Goal: Task Accomplishment & Management: Manage account settings

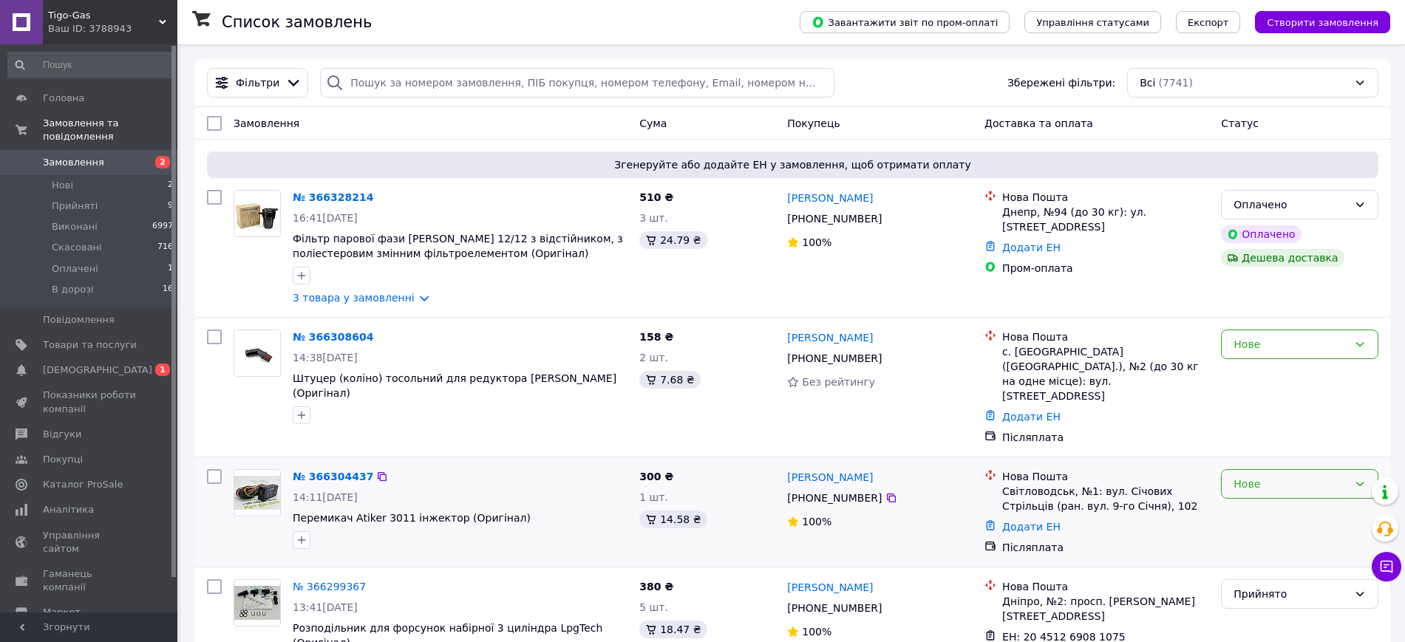
click at [1287, 476] on div "Нове" at bounding box center [1290, 484] width 115 height 16
click at [1270, 485] on li "Прийнято" at bounding box center [1299, 487] width 156 height 27
click at [1256, 345] on div "Нове" at bounding box center [1290, 344] width 115 height 16
drag, startPoint x: 1260, startPoint y: 377, endPoint x: 1258, endPoint y: 368, distance: 9.1
click at [1260, 378] on li "Прийнято" at bounding box center [1299, 377] width 156 height 27
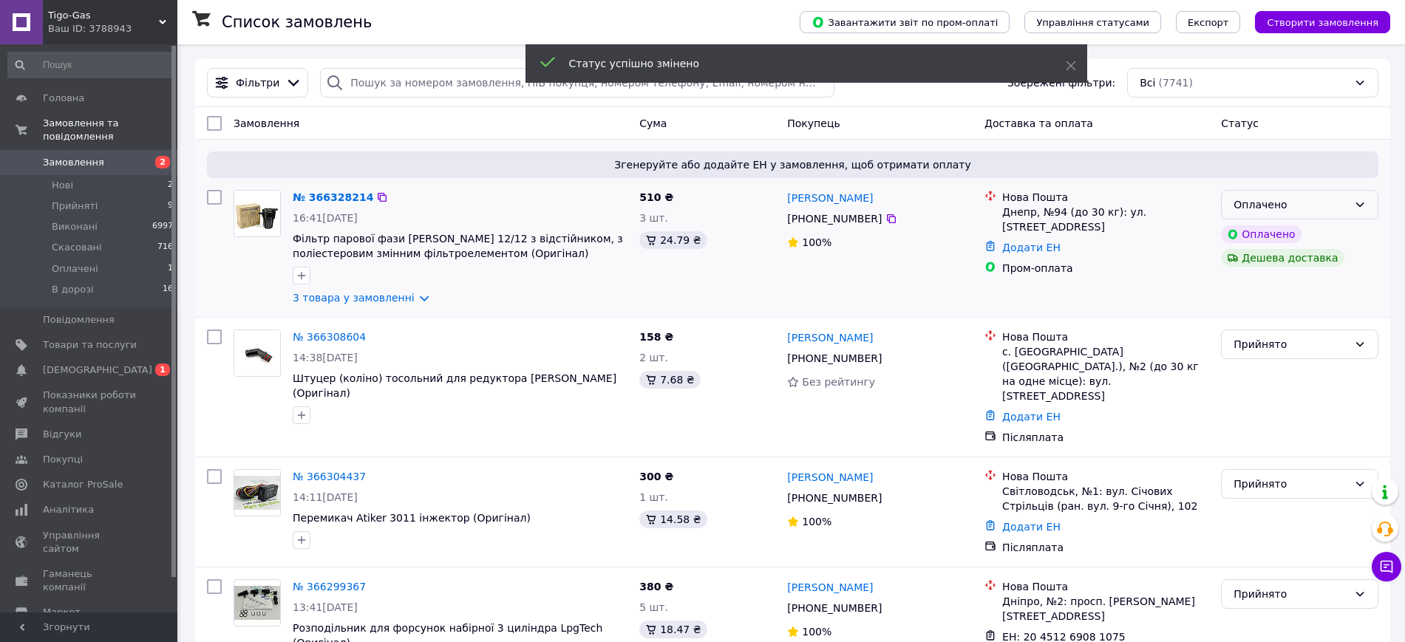
click at [1258, 198] on div "Оплачено" at bounding box center [1290, 205] width 115 height 16
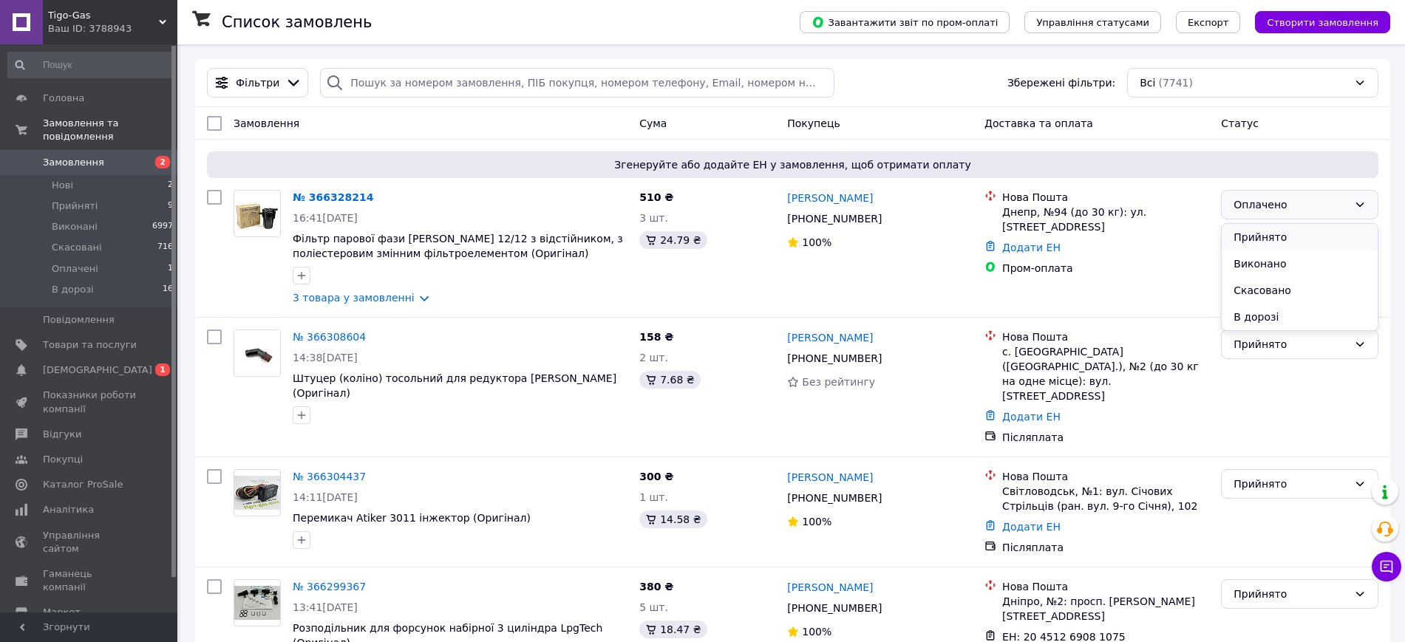
click at [1256, 233] on li "Прийнято" at bounding box center [1299, 237] width 156 height 27
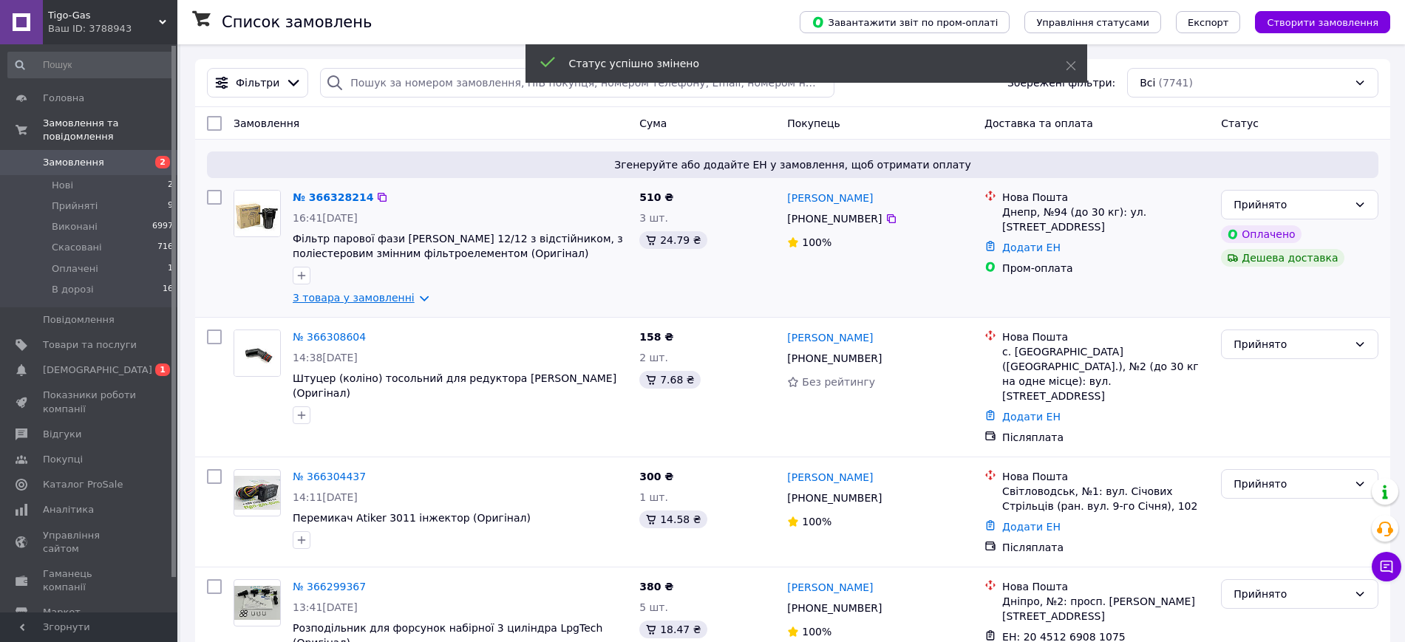
click at [358, 298] on link "3 товара у замовленні" at bounding box center [354, 298] width 122 height 12
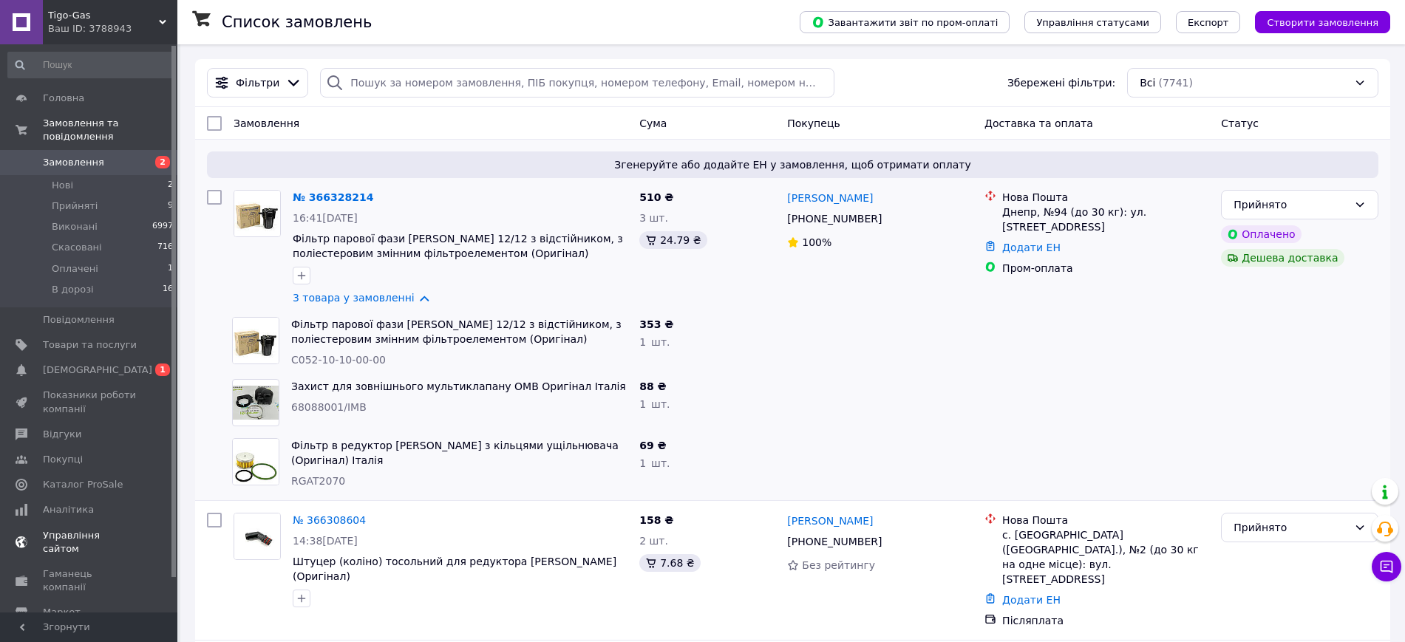
click at [101, 364] on span "[DEMOGRAPHIC_DATA]" at bounding box center [90, 370] width 94 height 13
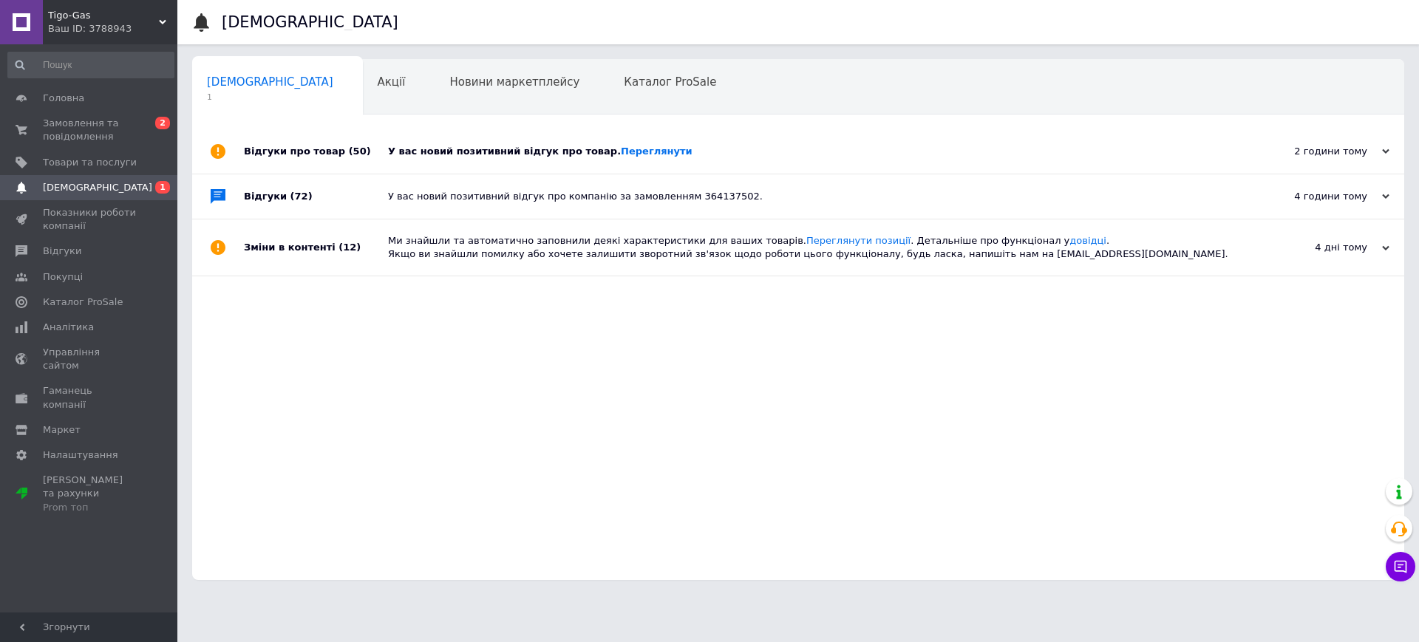
click at [504, 151] on div "У вас новий позитивний відгук про товар. Переглянути" at bounding box center [814, 151] width 853 height 13
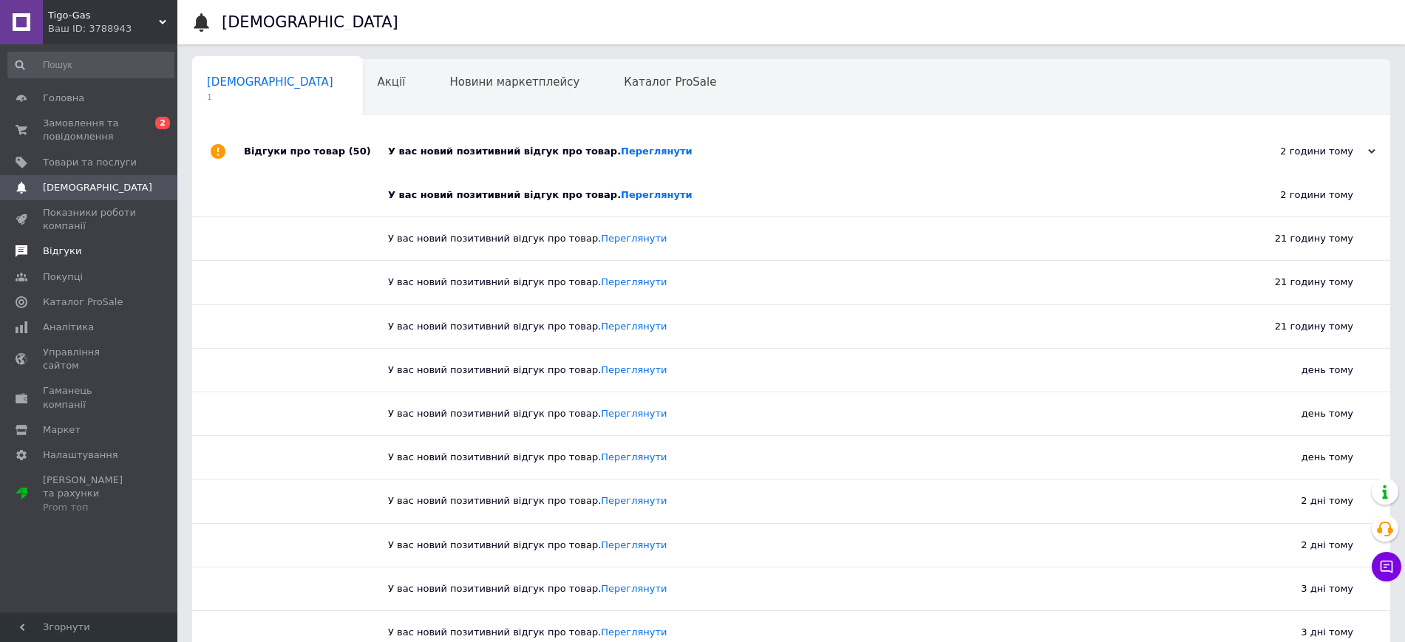
click at [72, 250] on span "Відгуки" at bounding box center [62, 251] width 38 height 13
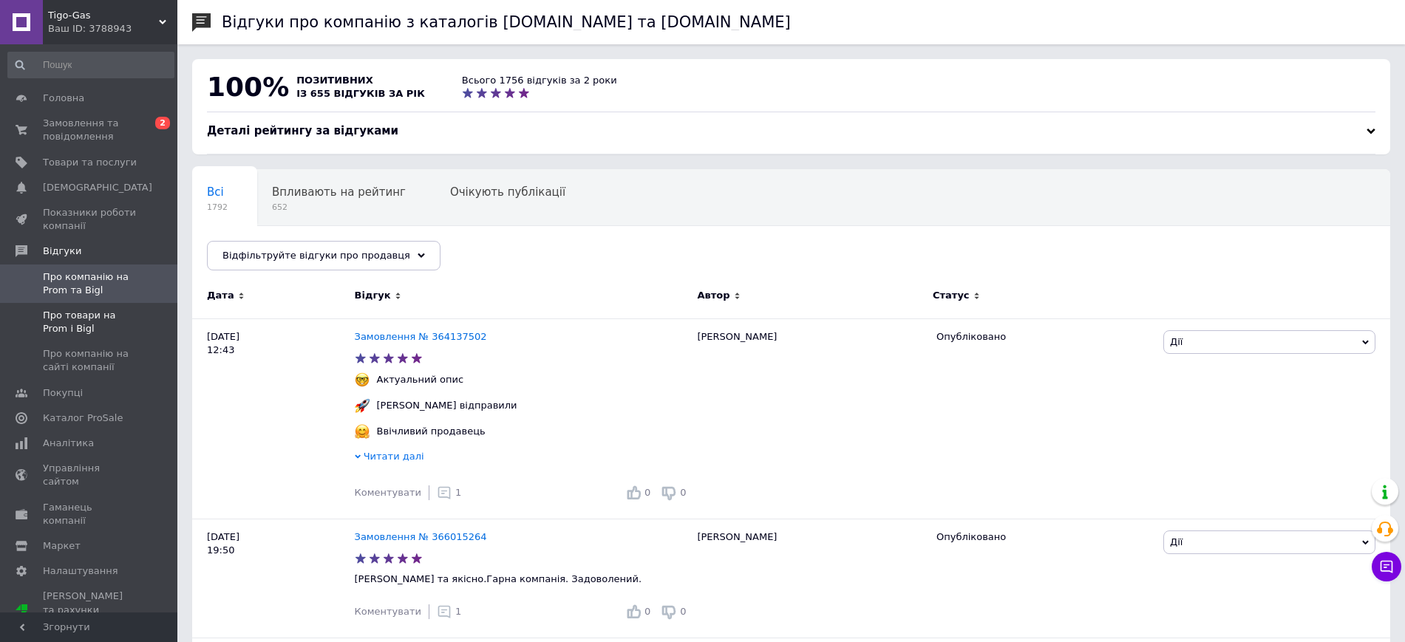
click at [54, 316] on span "Про товари на Prom і Bigl" at bounding box center [90, 322] width 94 height 27
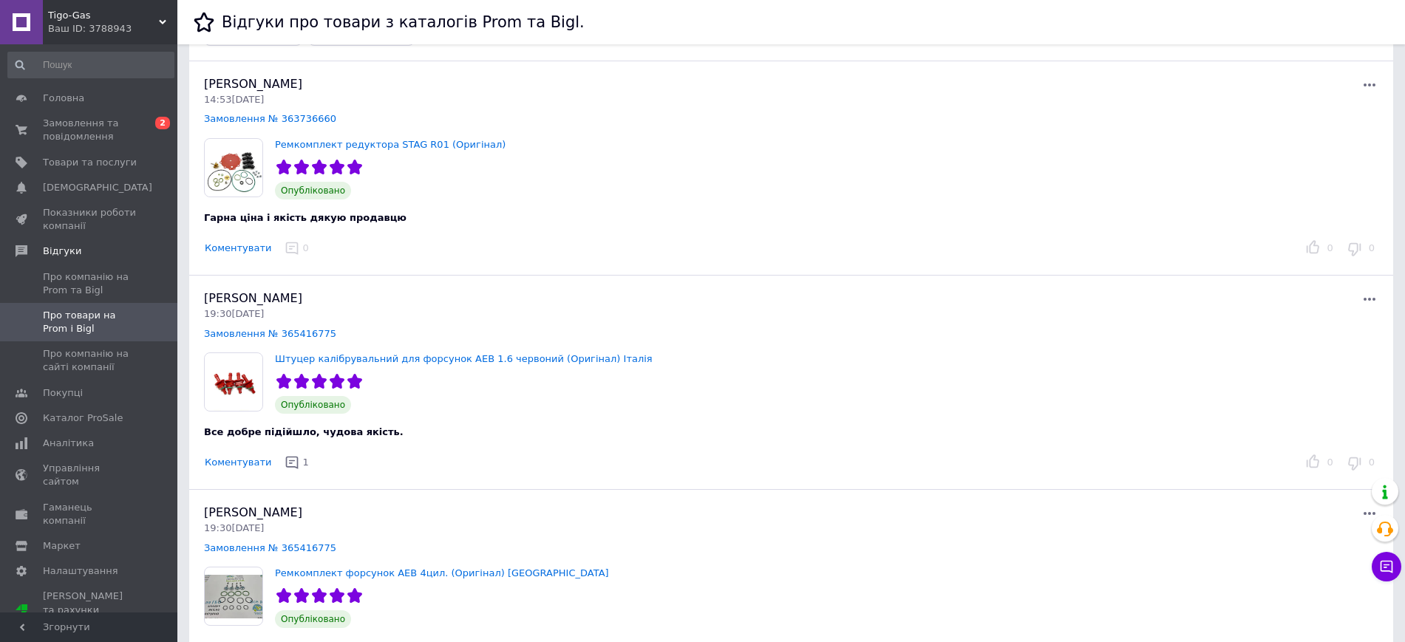
scroll to position [92, 0]
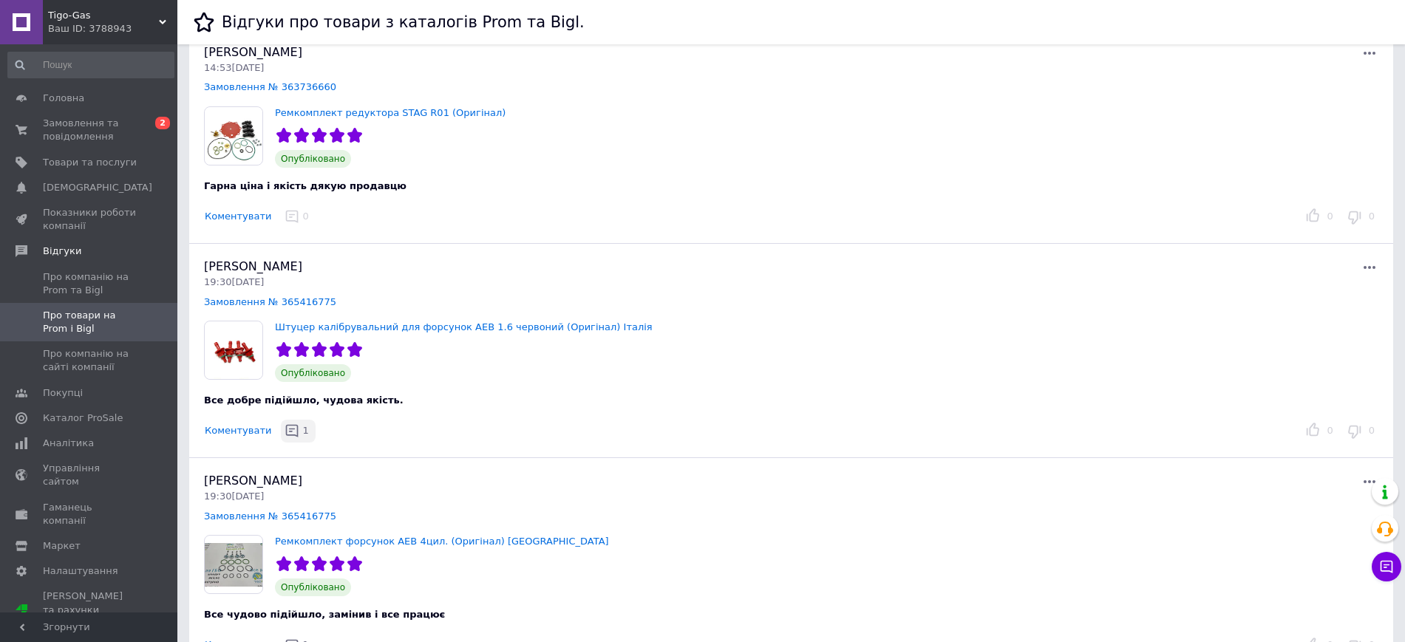
click at [283, 430] on div "button" at bounding box center [292, 430] width 18 height 15
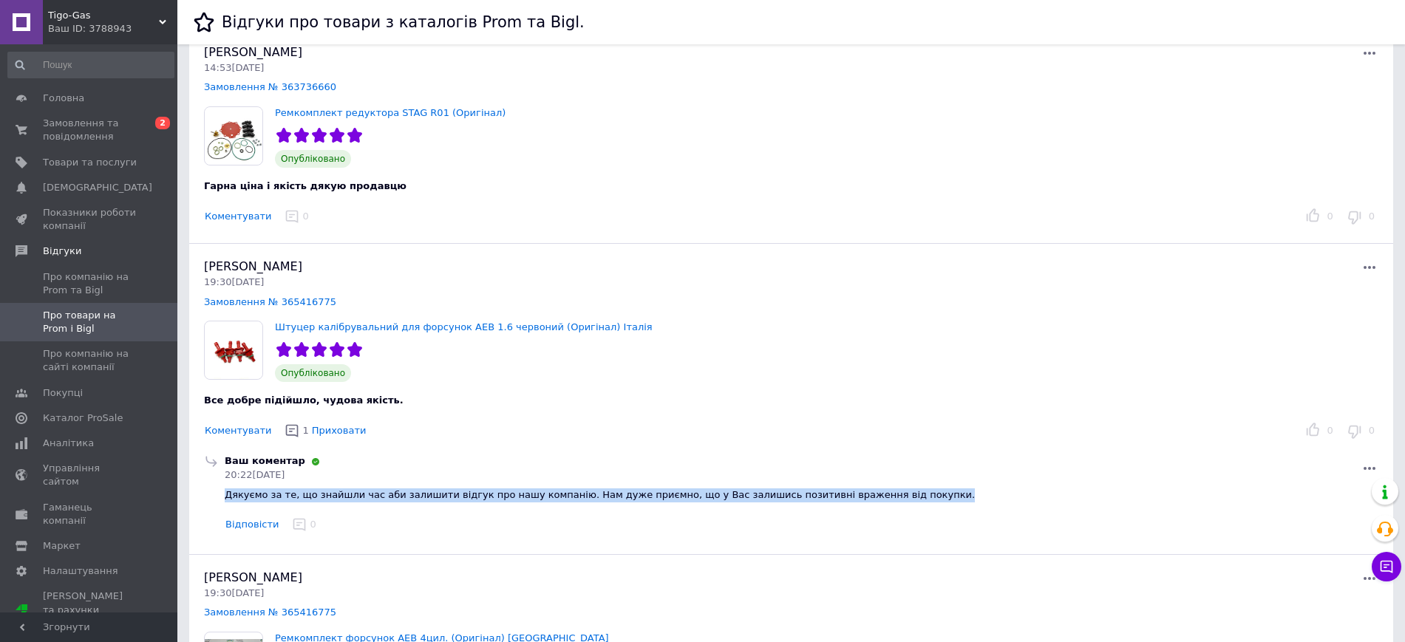
drag, startPoint x: 225, startPoint y: 496, endPoint x: 873, endPoint y: 492, distance: 648.0
click at [873, 492] on div "Ваш коментар 20:22, 11.10.25 Дякуємо за те, що знайшли час аби залишити відгук …" at bounding box center [801, 494] width 1159 height 81
copy span "Дякуємо за те, що знайшли час аби залишити відгук про нашу компанію. Нам дуже п…"
click at [228, 219] on button "Коментувати" at bounding box center [238, 217] width 68 height 16
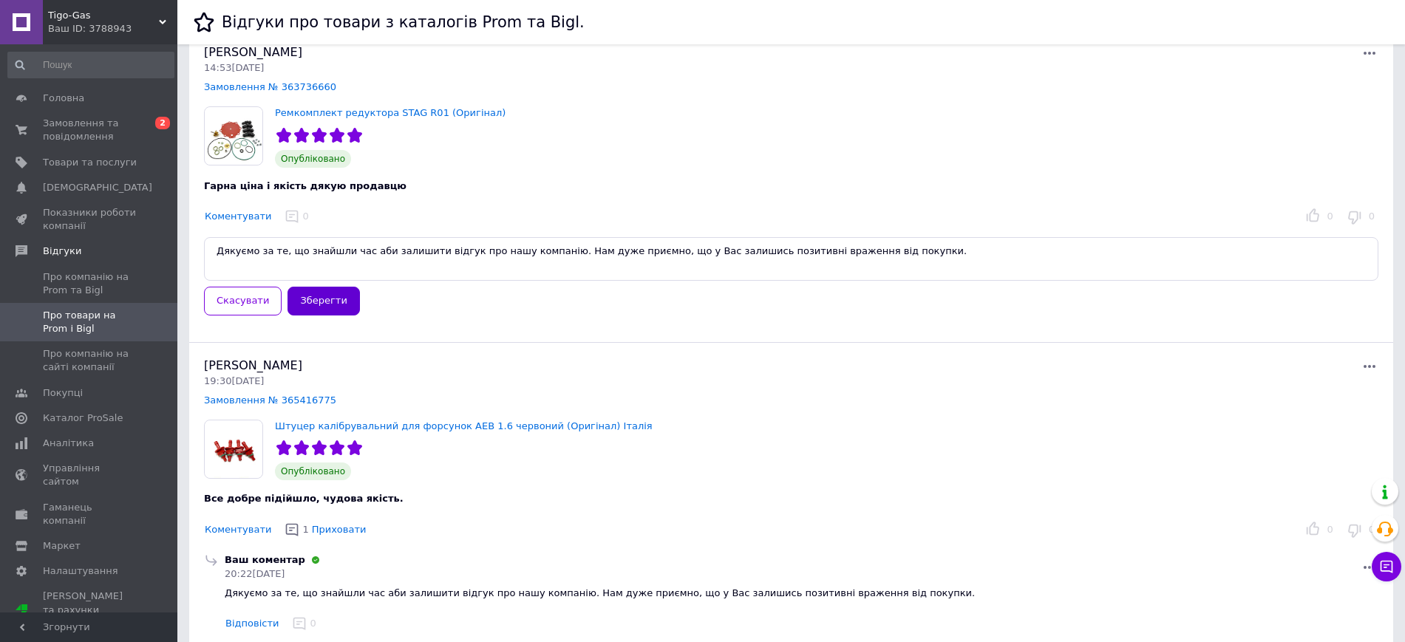
type textarea "Дякуємо за те, що знайшли час аби залишити відгук про нашу компанію. Нам дуже п…"
click at [324, 301] on button "Зберегти" at bounding box center [323, 301] width 72 height 29
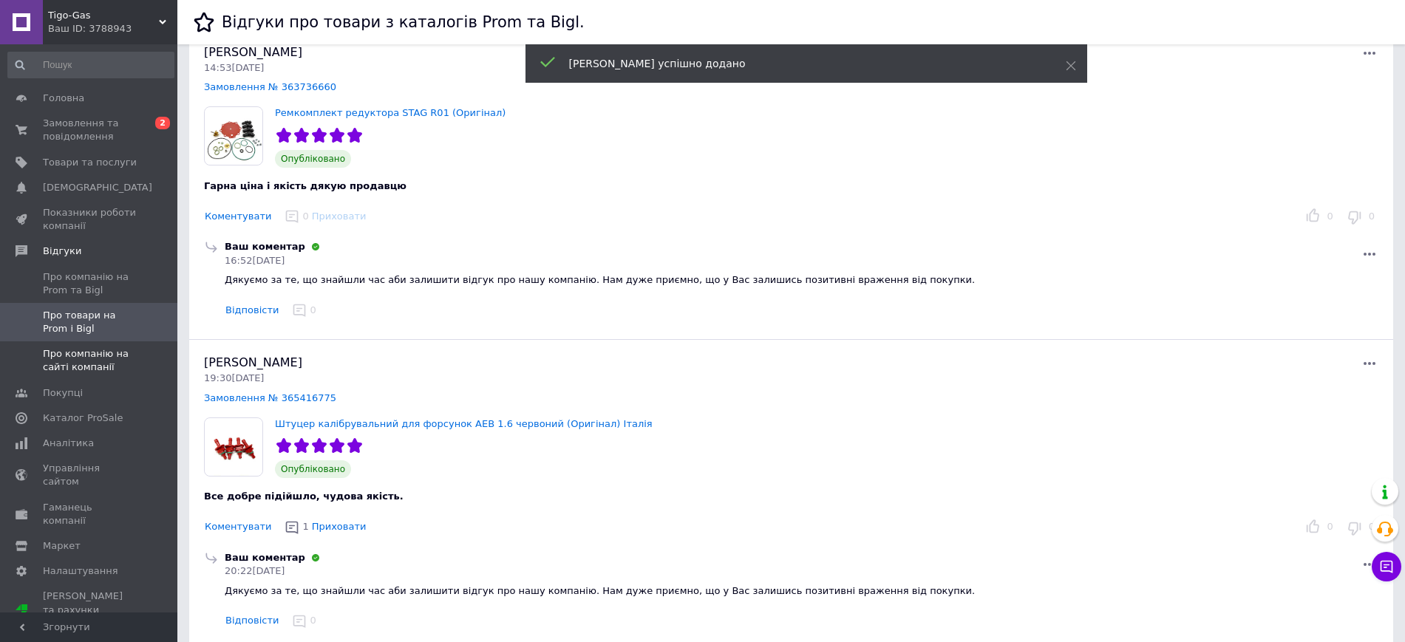
click at [70, 366] on span "Про компанію на сайті компанії" at bounding box center [90, 360] width 94 height 27
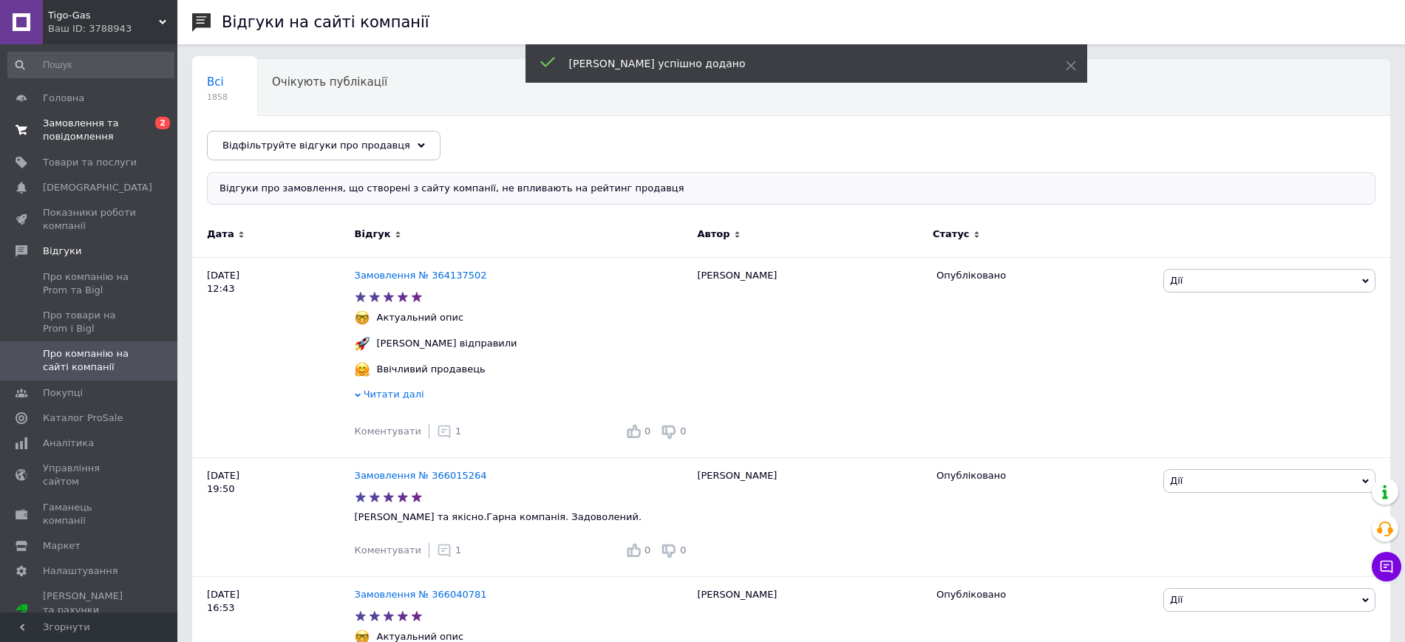
click at [107, 132] on span "Замовлення та повідомлення" at bounding box center [90, 130] width 94 height 27
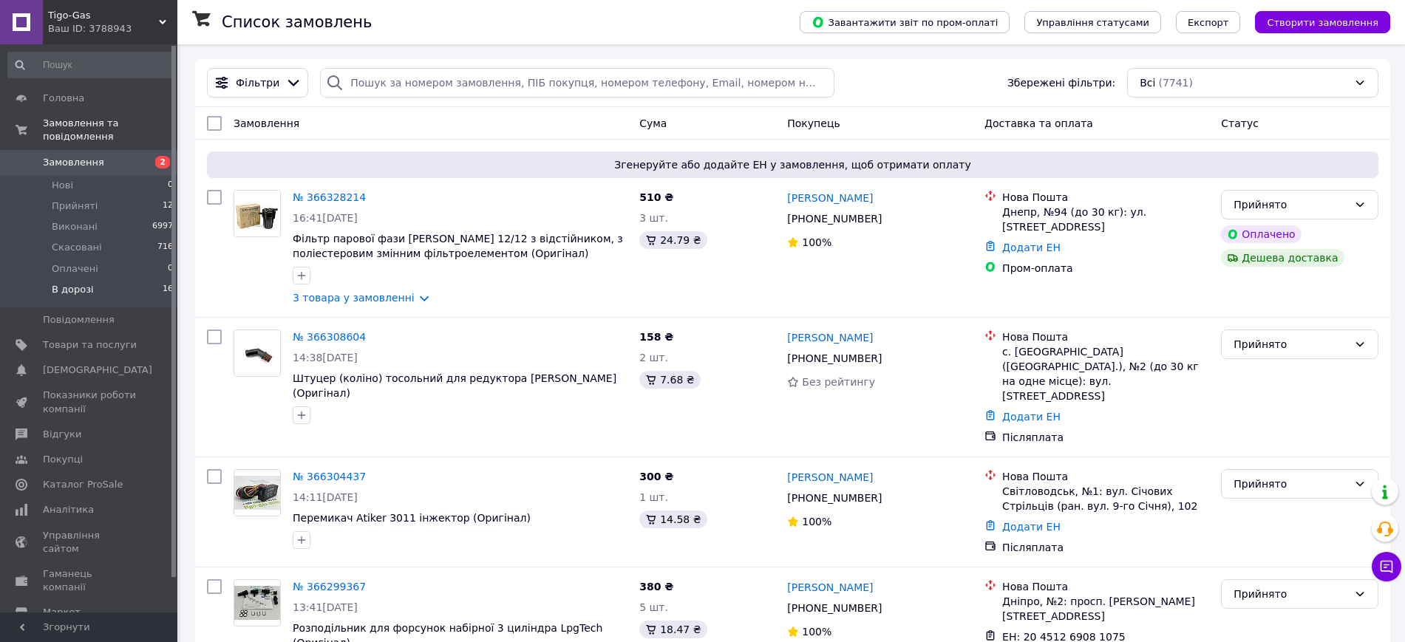
click at [139, 284] on li "В дорозі 16" at bounding box center [91, 293] width 182 height 28
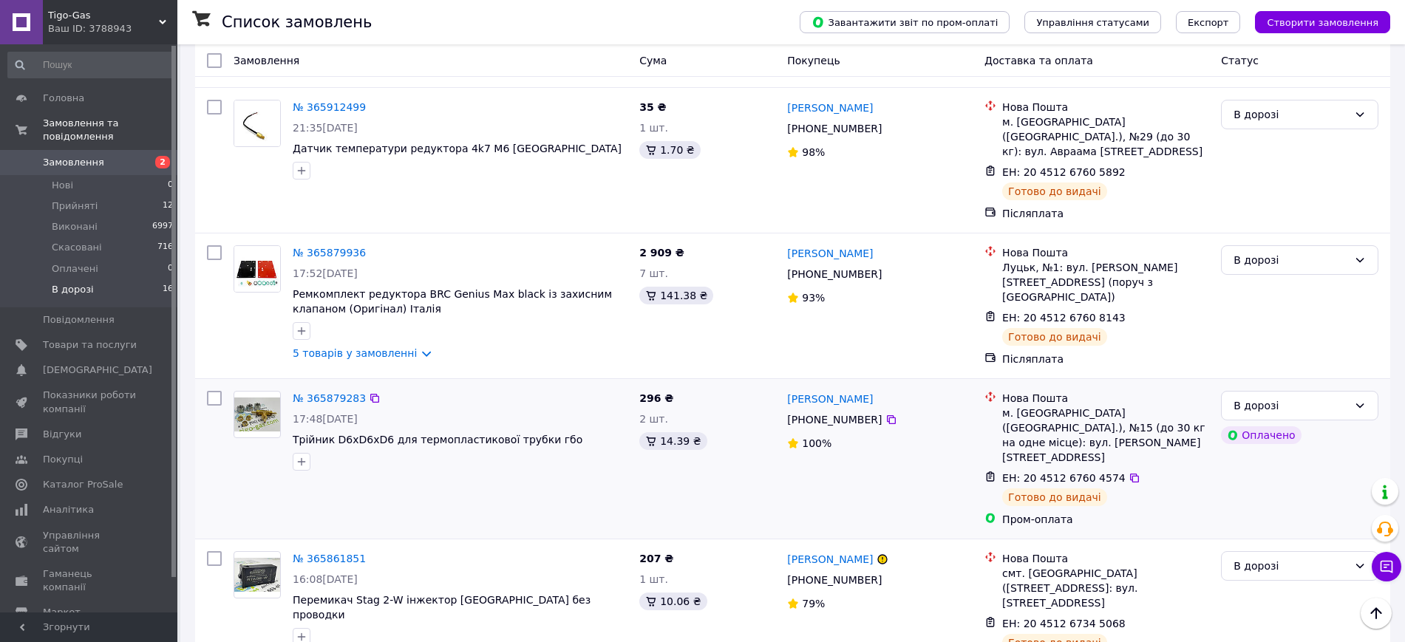
scroll to position [1674, 0]
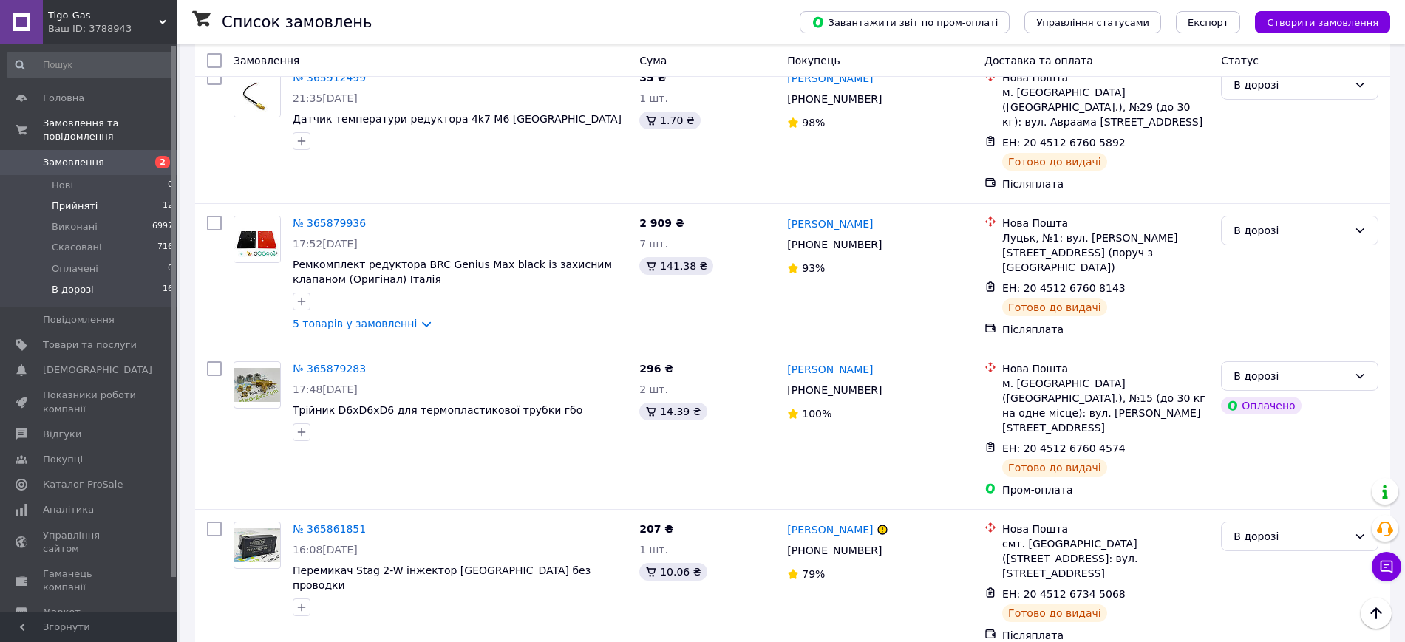
click at [102, 199] on li "Прийняті 12" at bounding box center [91, 206] width 182 height 21
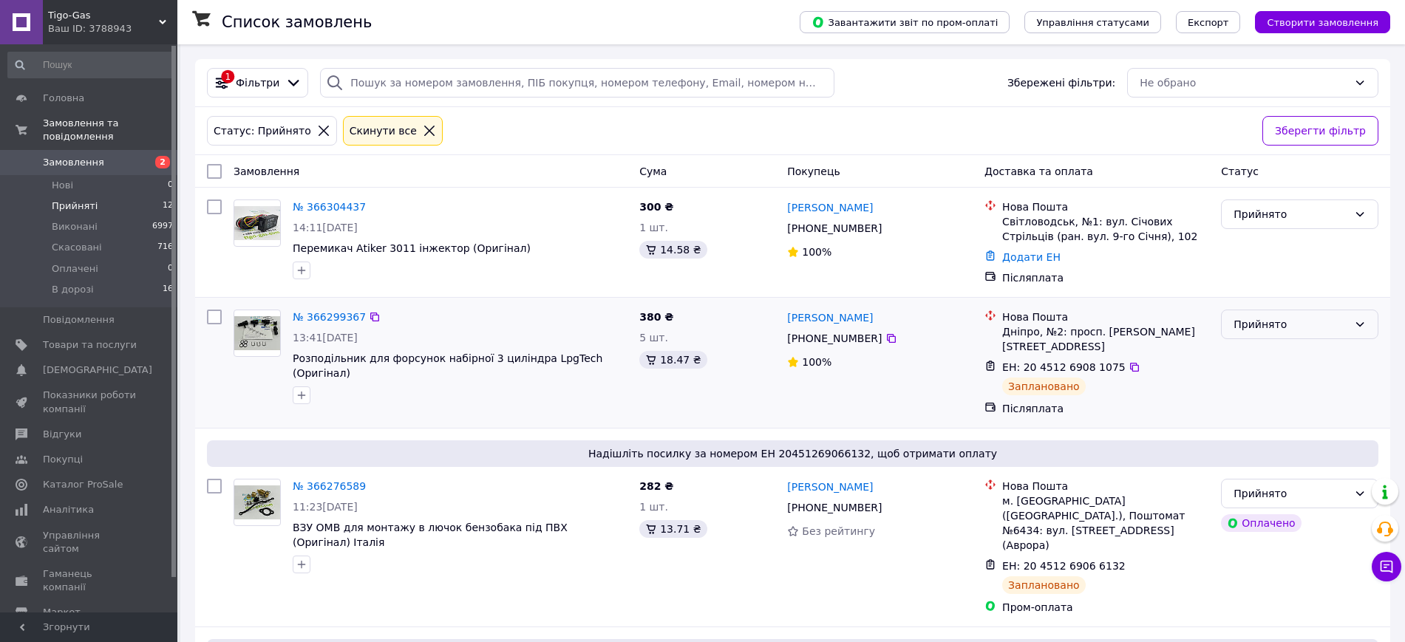
click at [1257, 324] on div "Прийнято" at bounding box center [1290, 324] width 115 height 16
click at [1235, 438] on li "В дорозі" at bounding box center [1299, 436] width 156 height 27
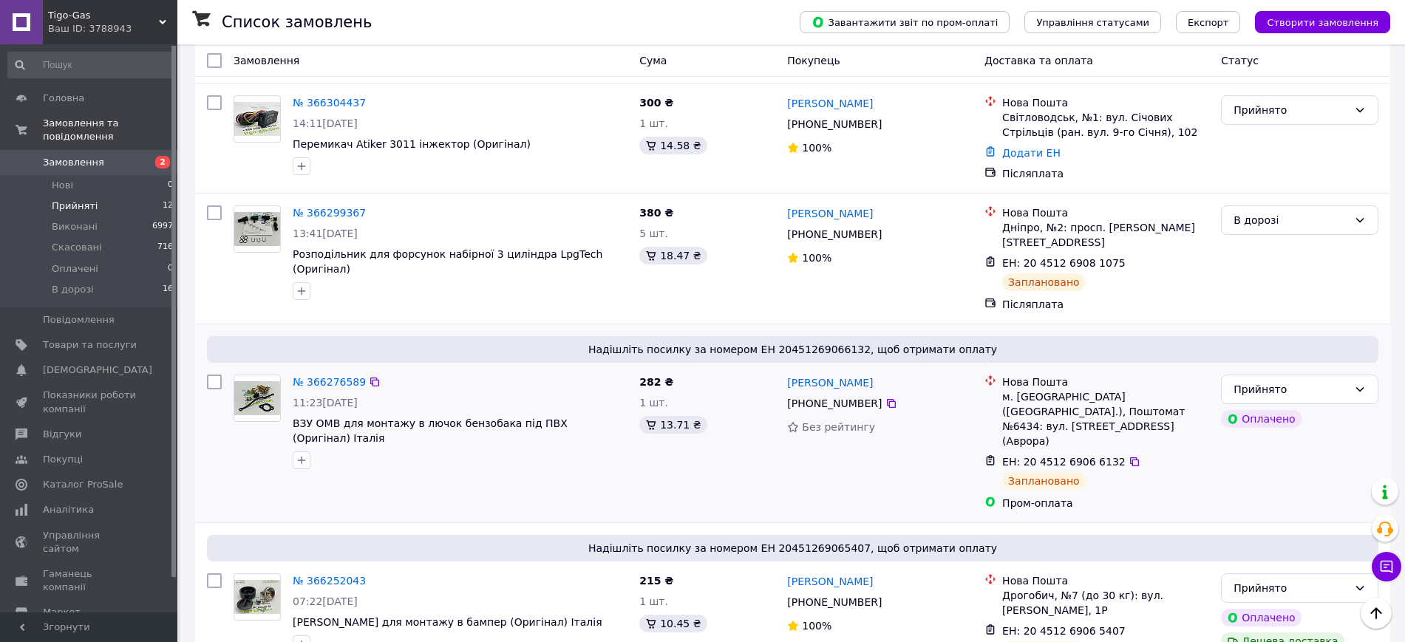
scroll to position [462, 0]
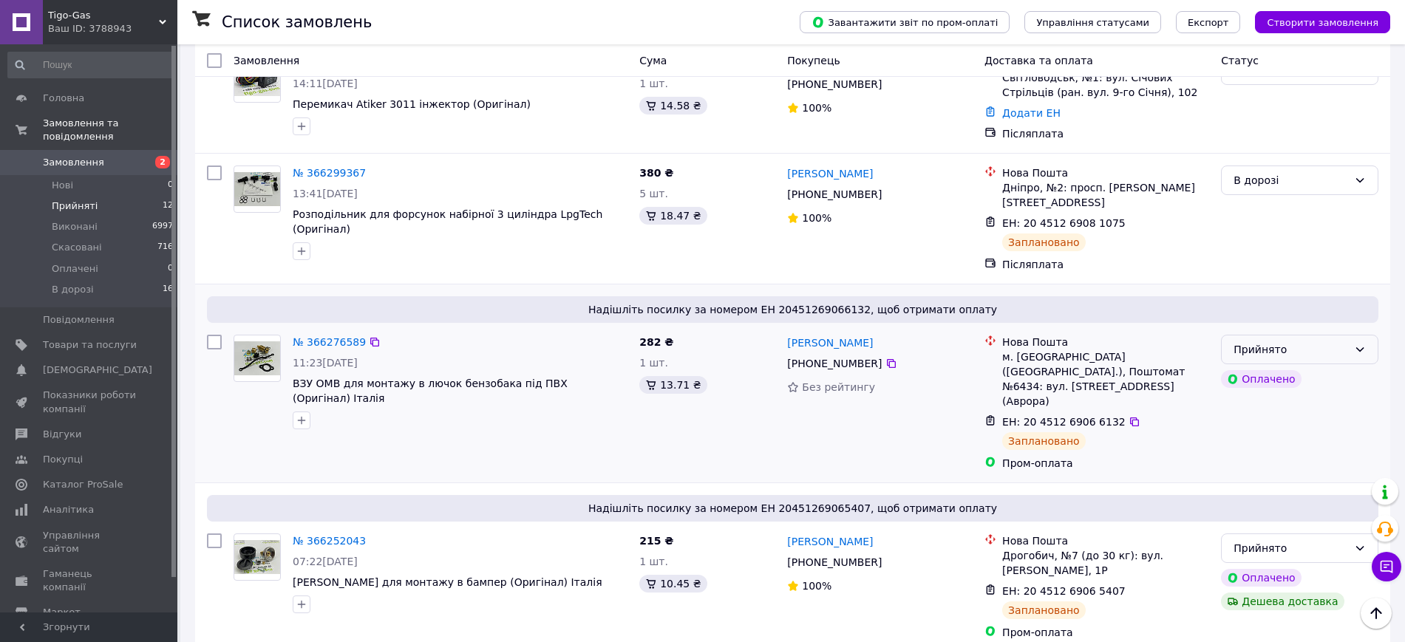
click at [1347, 341] on div "Прийнято" at bounding box center [1290, 349] width 115 height 16
click at [1282, 424] on li "В дорозі" at bounding box center [1299, 432] width 156 height 27
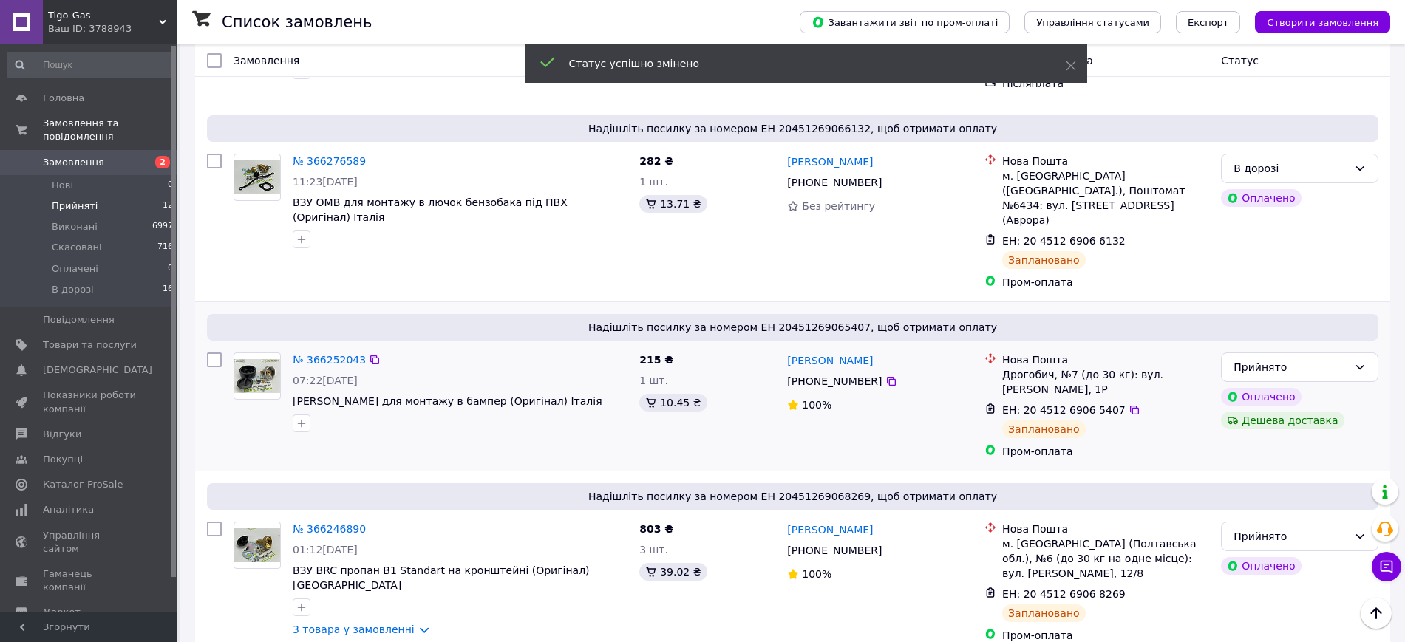
scroll to position [646, 0]
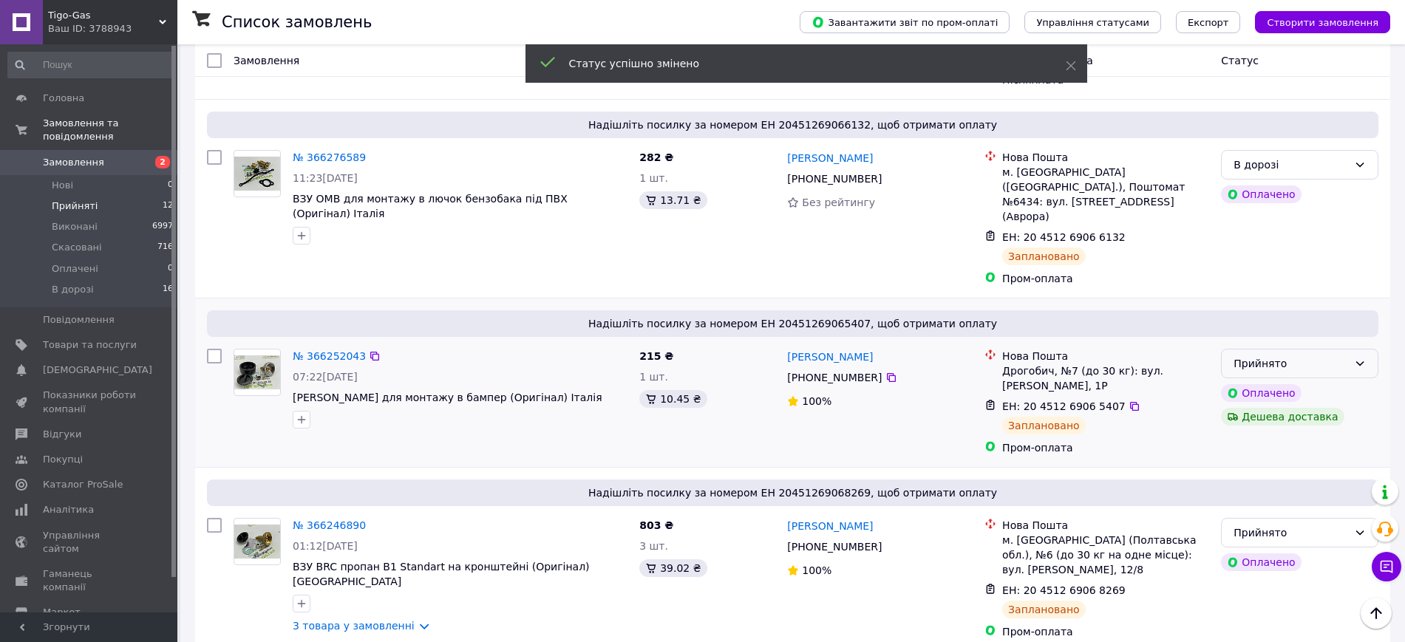
click at [1332, 355] on div "Прийнято" at bounding box center [1290, 363] width 115 height 16
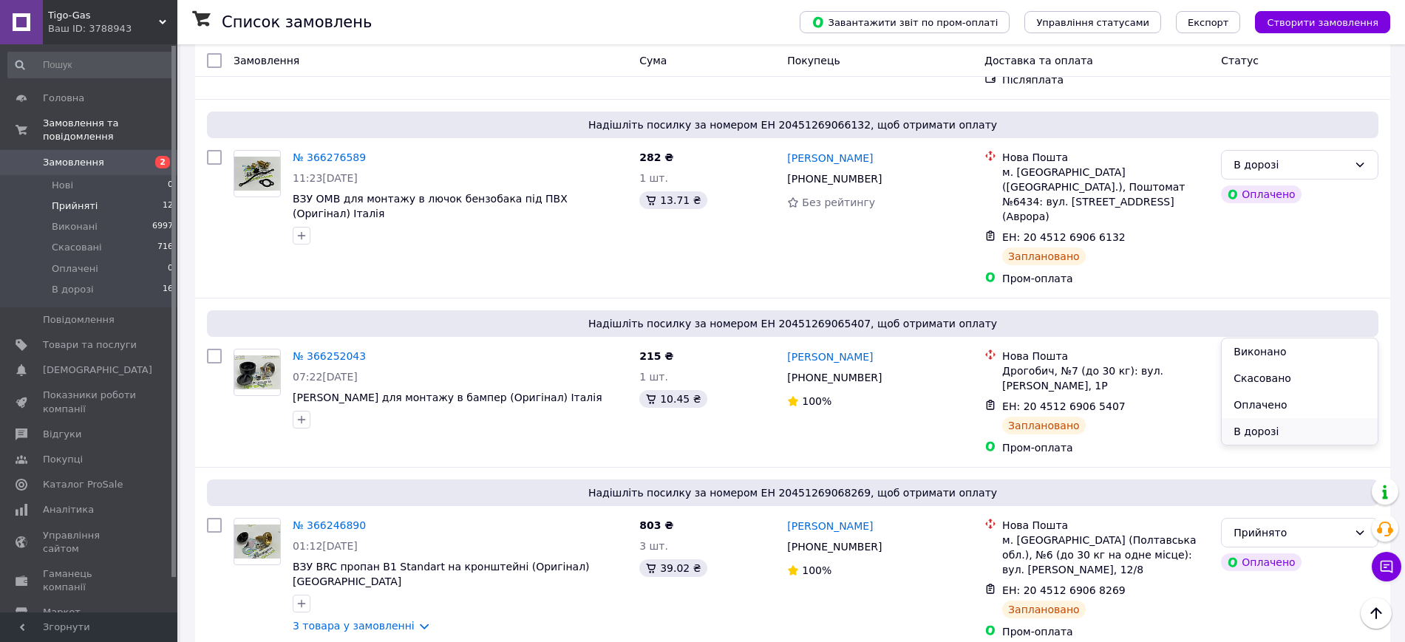
click at [1263, 418] on li "В дорозі" at bounding box center [1299, 431] width 156 height 27
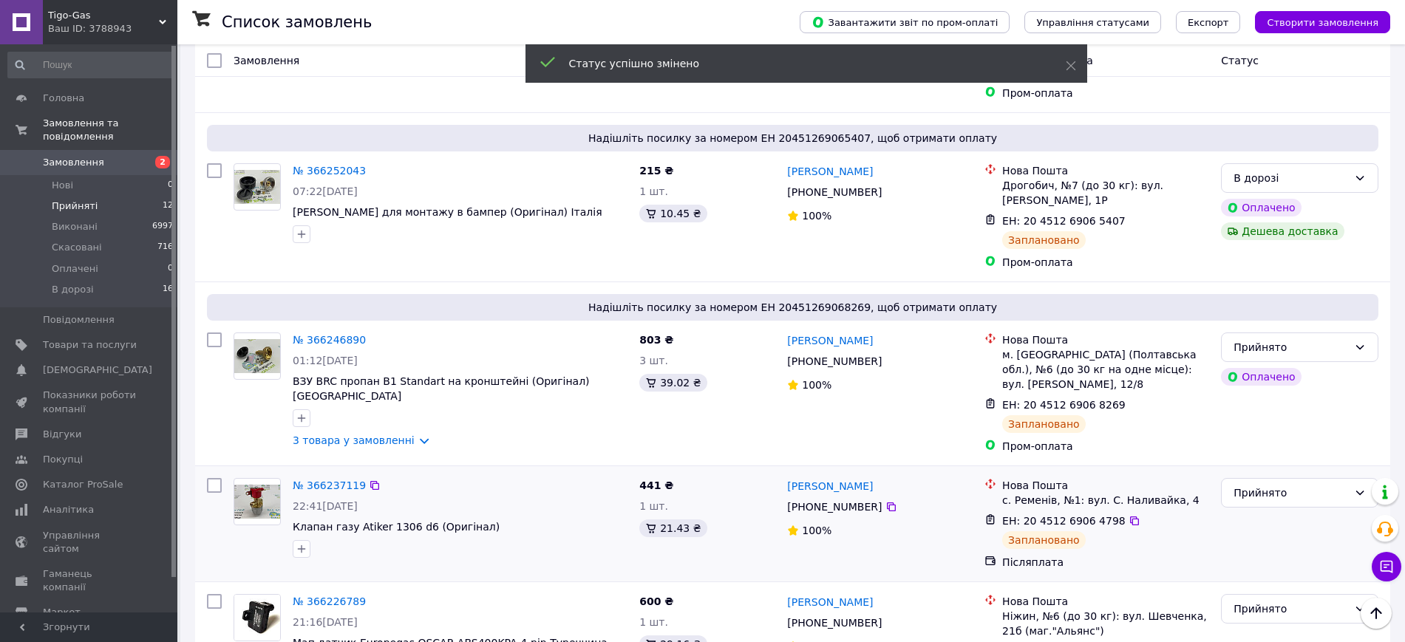
scroll to position [924, 0]
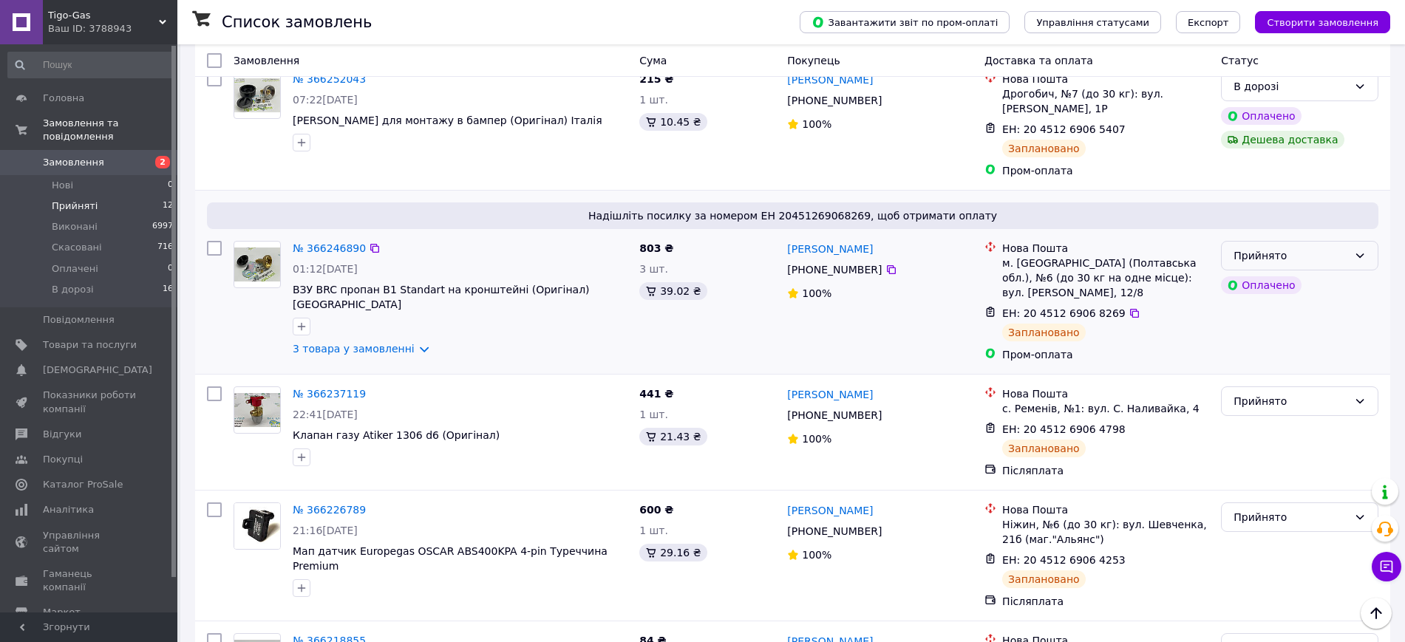
click at [1354, 241] on div "Прийнято" at bounding box center [1299, 256] width 157 height 30
click at [1262, 322] on li "В дорозі" at bounding box center [1299, 323] width 156 height 27
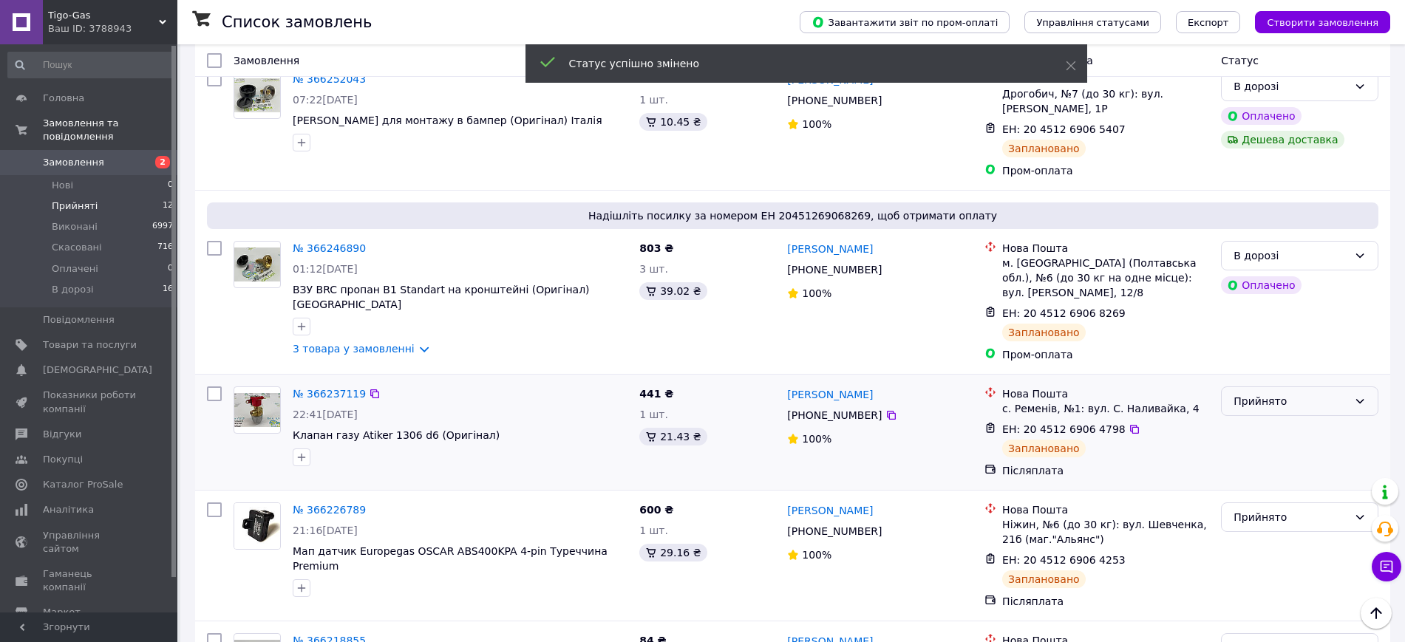
click at [1277, 393] on div "Прийнято" at bounding box center [1290, 401] width 115 height 16
click at [1257, 454] on li "В дорозі" at bounding box center [1299, 454] width 156 height 27
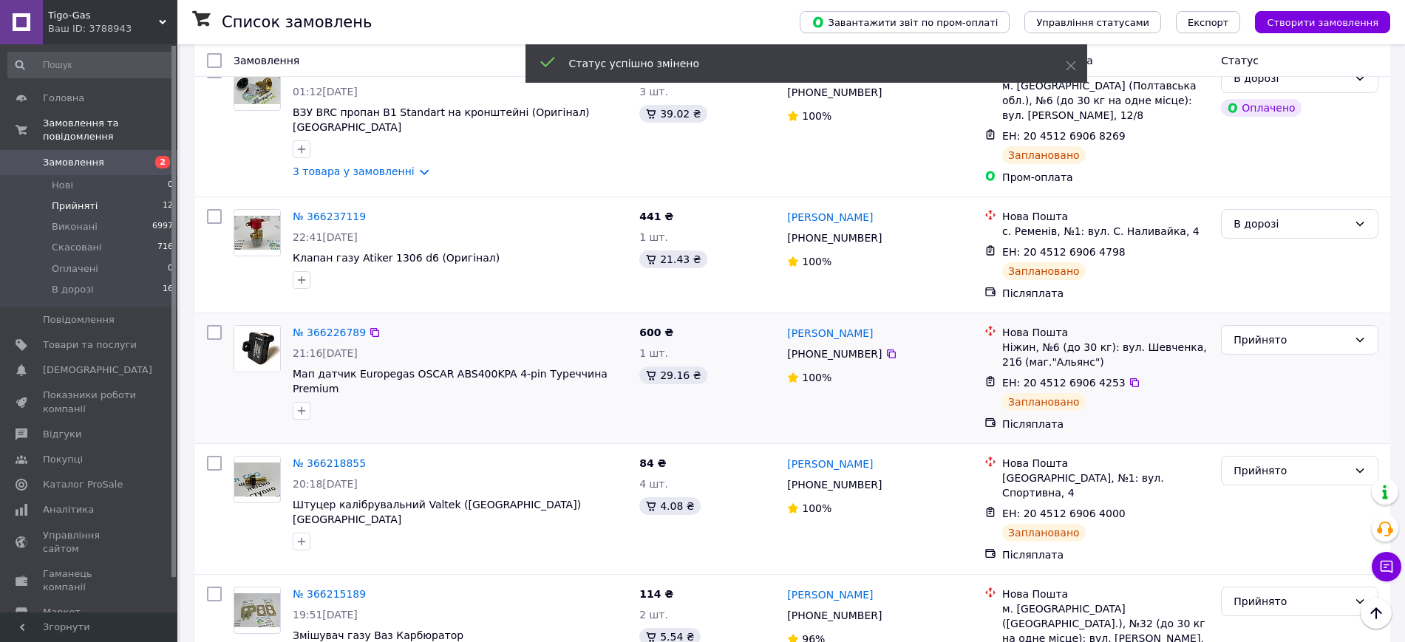
scroll to position [1108, 0]
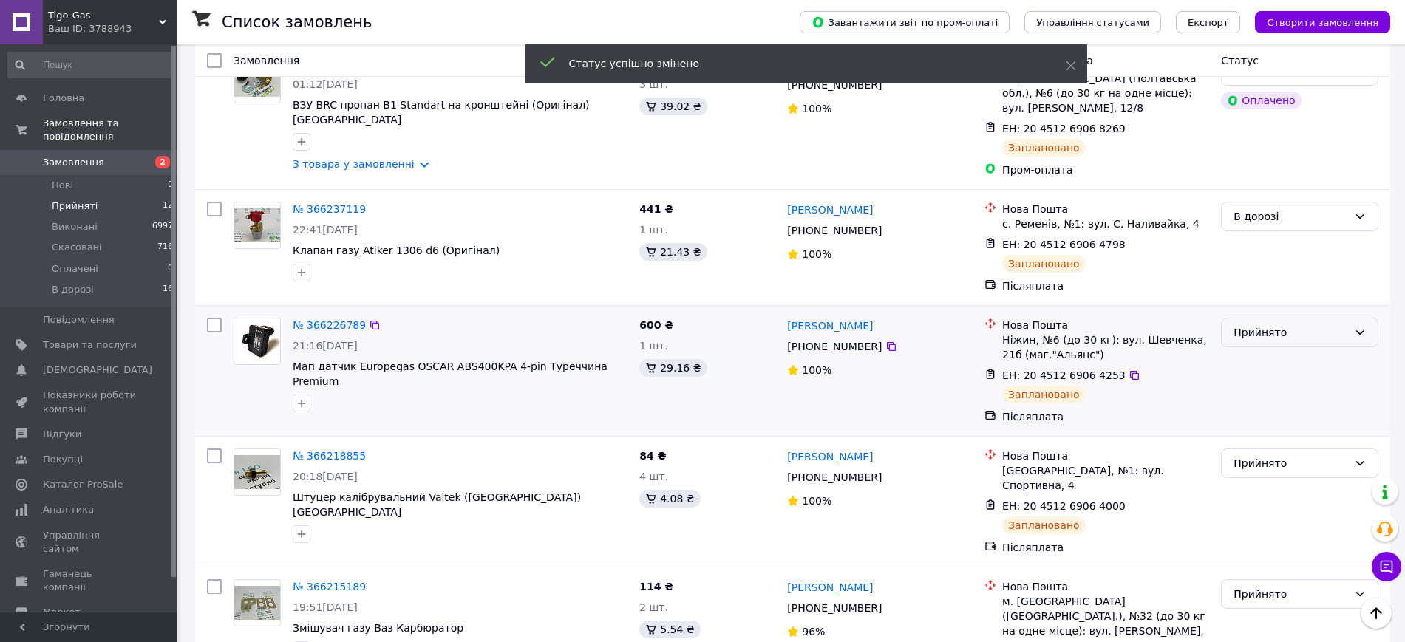
drag, startPoint x: 1289, startPoint y: 271, endPoint x: 1294, endPoint y: 284, distance: 14.3
click at [1288, 324] on div "Прийнято" at bounding box center [1290, 332] width 115 height 16
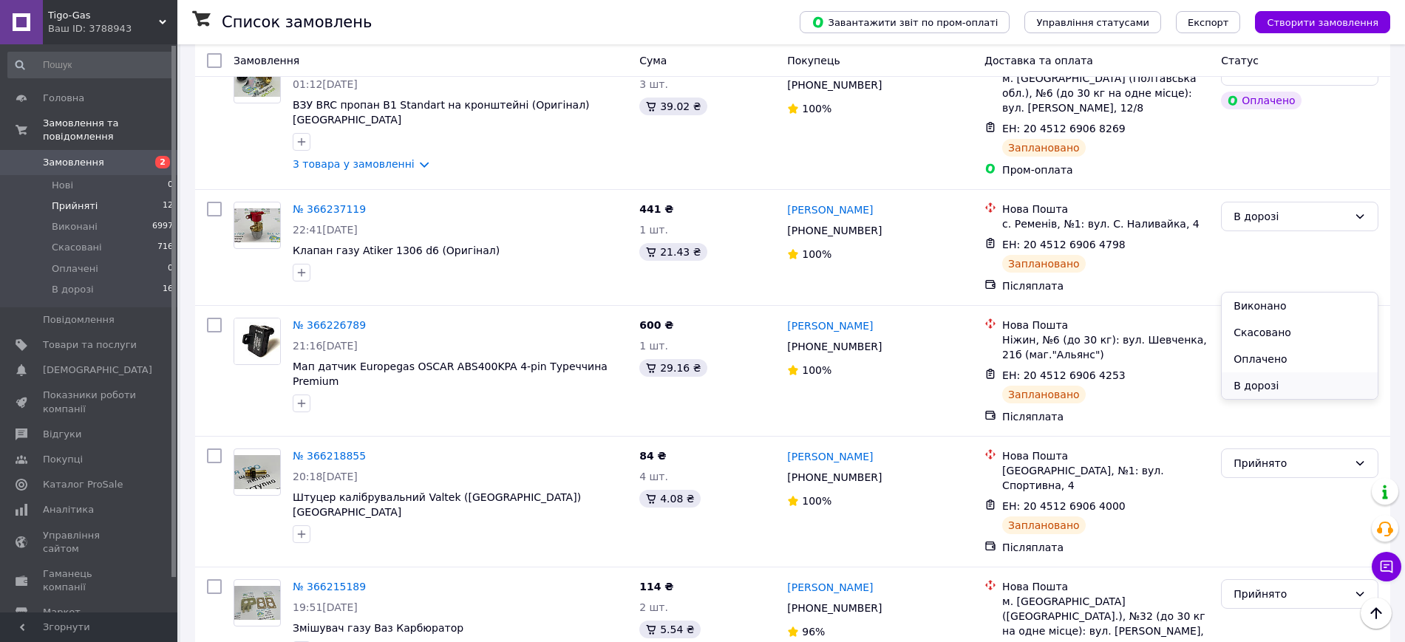
click at [1252, 387] on li "В дорозі" at bounding box center [1299, 385] width 156 height 27
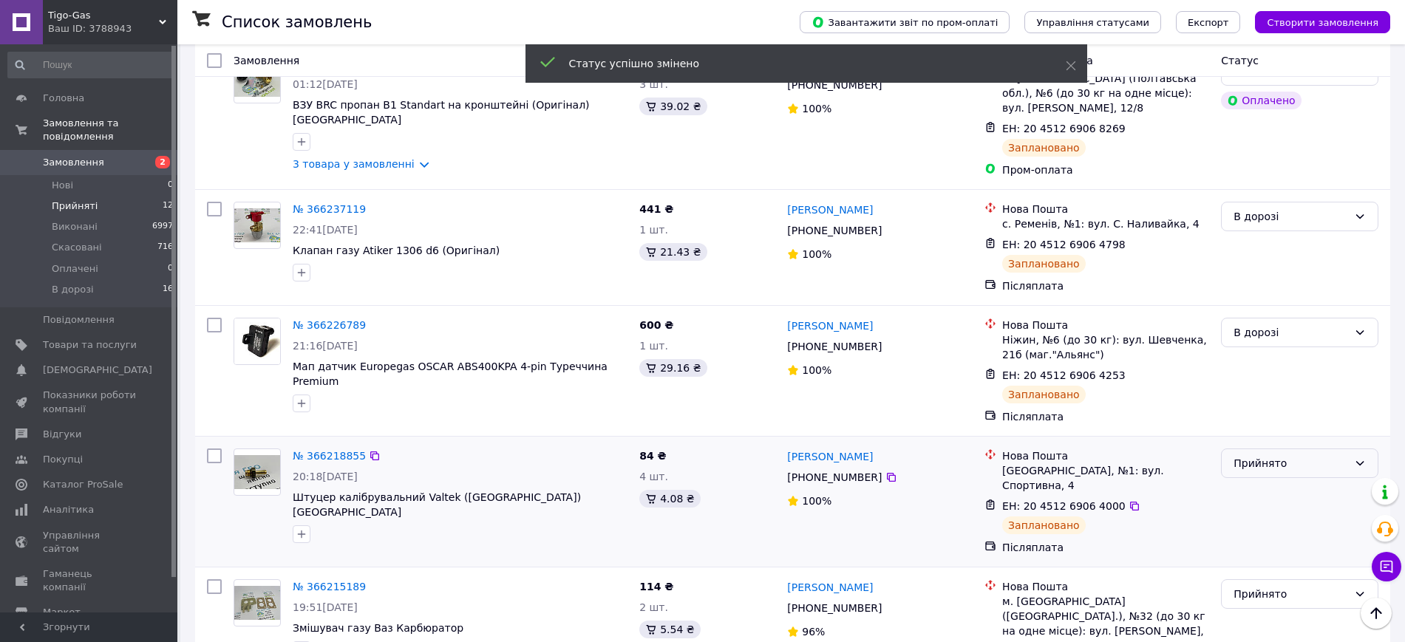
drag, startPoint x: 1257, startPoint y: 400, endPoint x: 1265, endPoint y: 415, distance: 17.2
click at [1257, 455] on div "Прийнято" at bounding box center [1290, 463] width 115 height 16
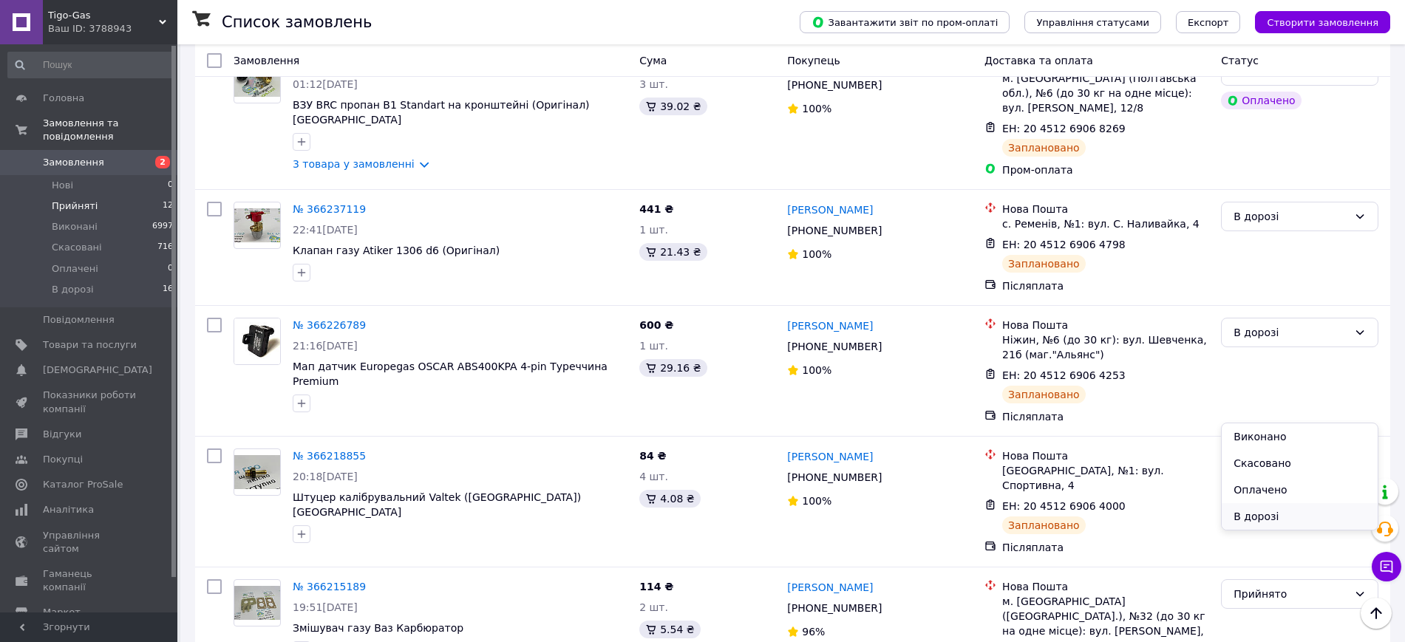
click at [1260, 508] on li "В дорозі" at bounding box center [1299, 516] width 156 height 27
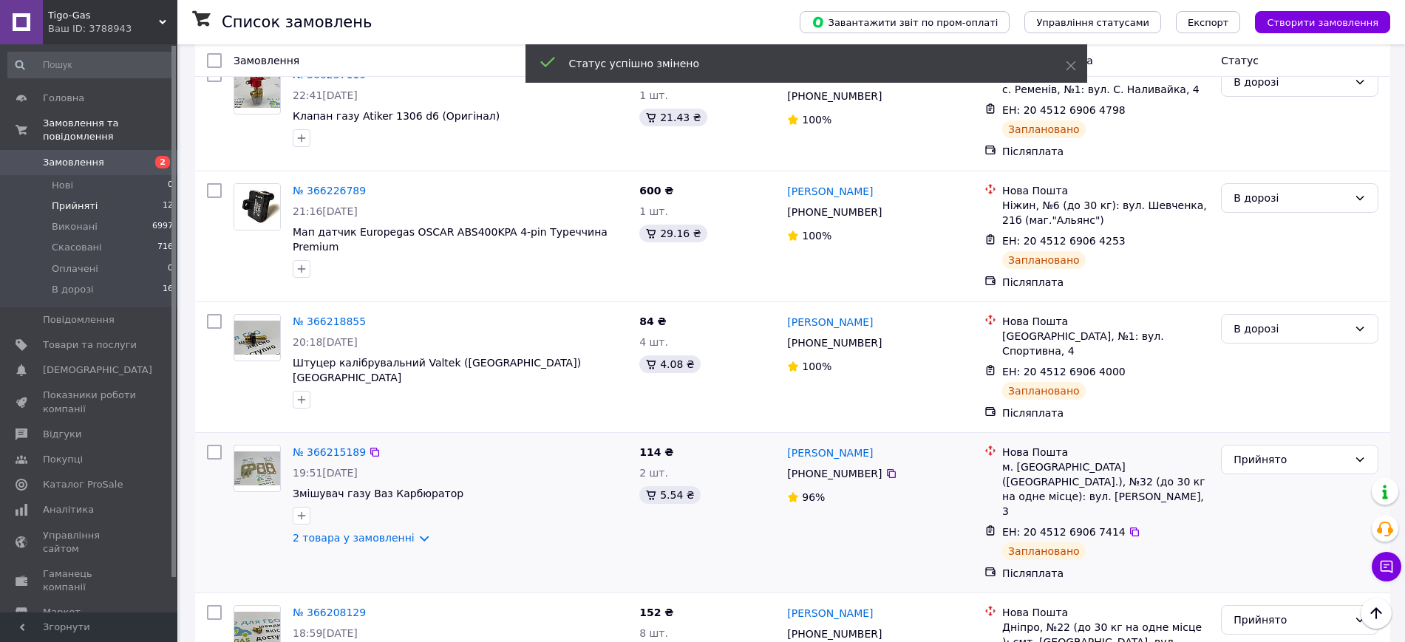
scroll to position [1251, 0]
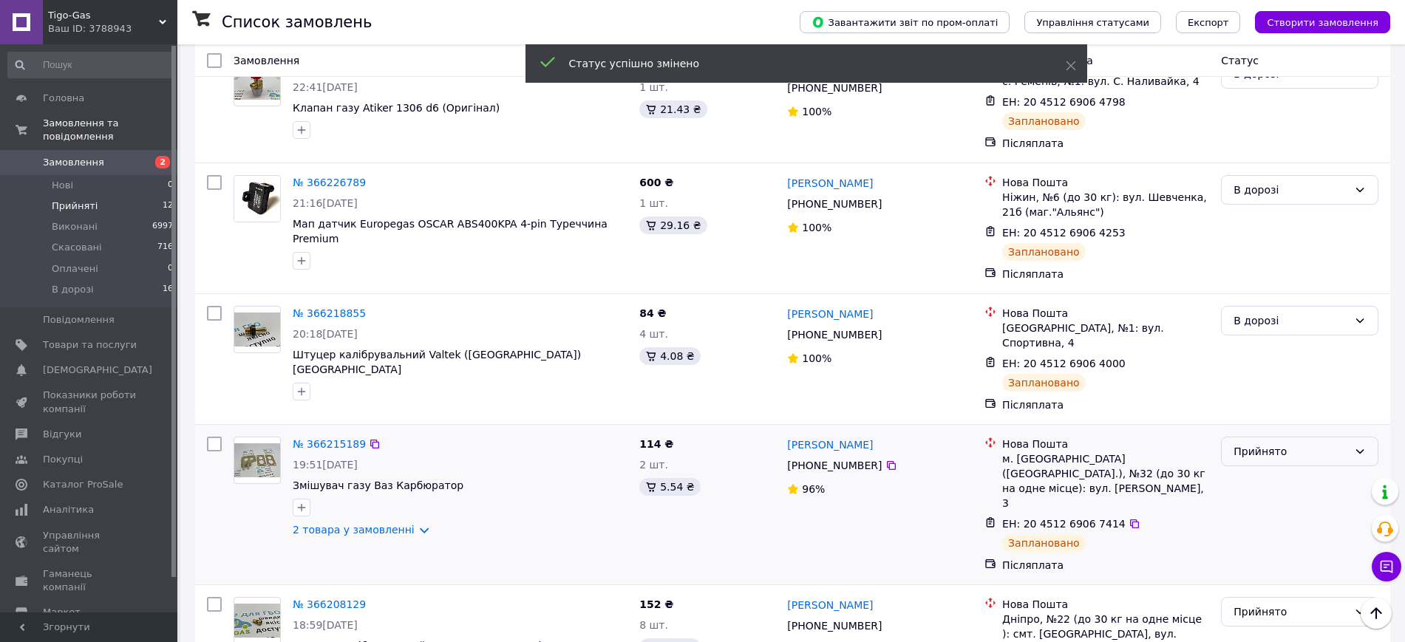
click at [1249, 443] on div "Прийнято" at bounding box center [1290, 451] width 115 height 16
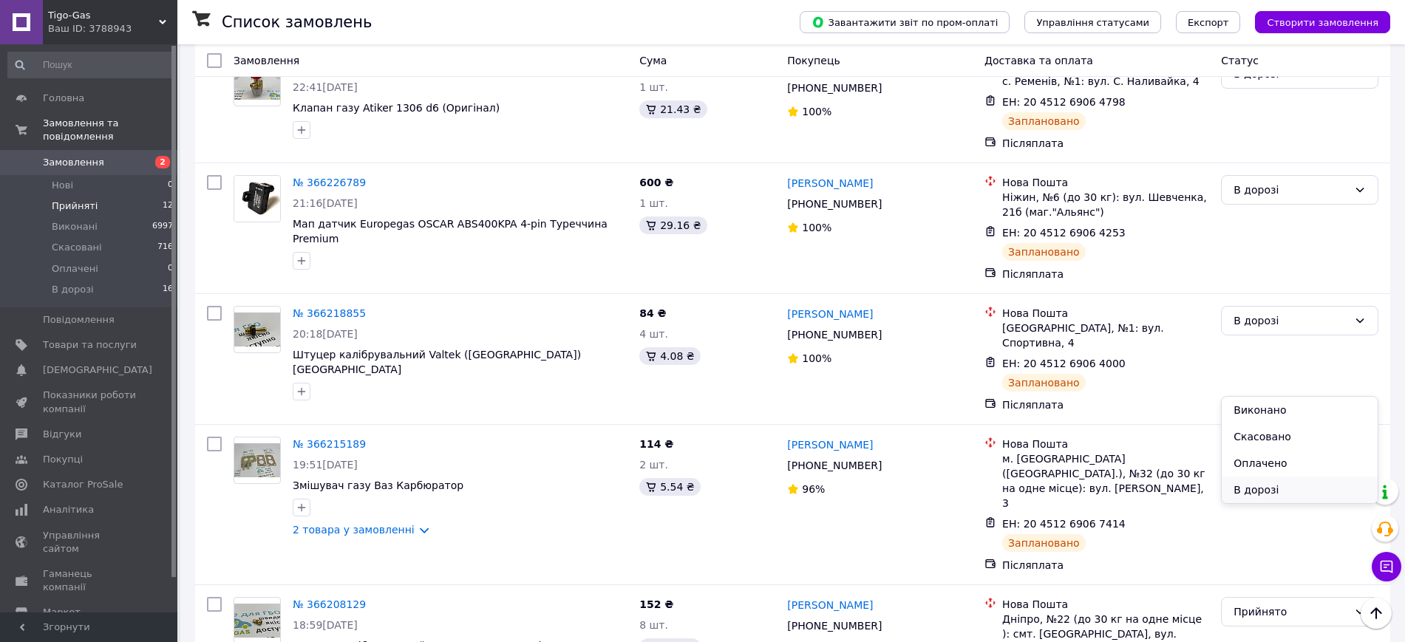
click at [1242, 485] on li "В дорозі" at bounding box center [1299, 490] width 156 height 27
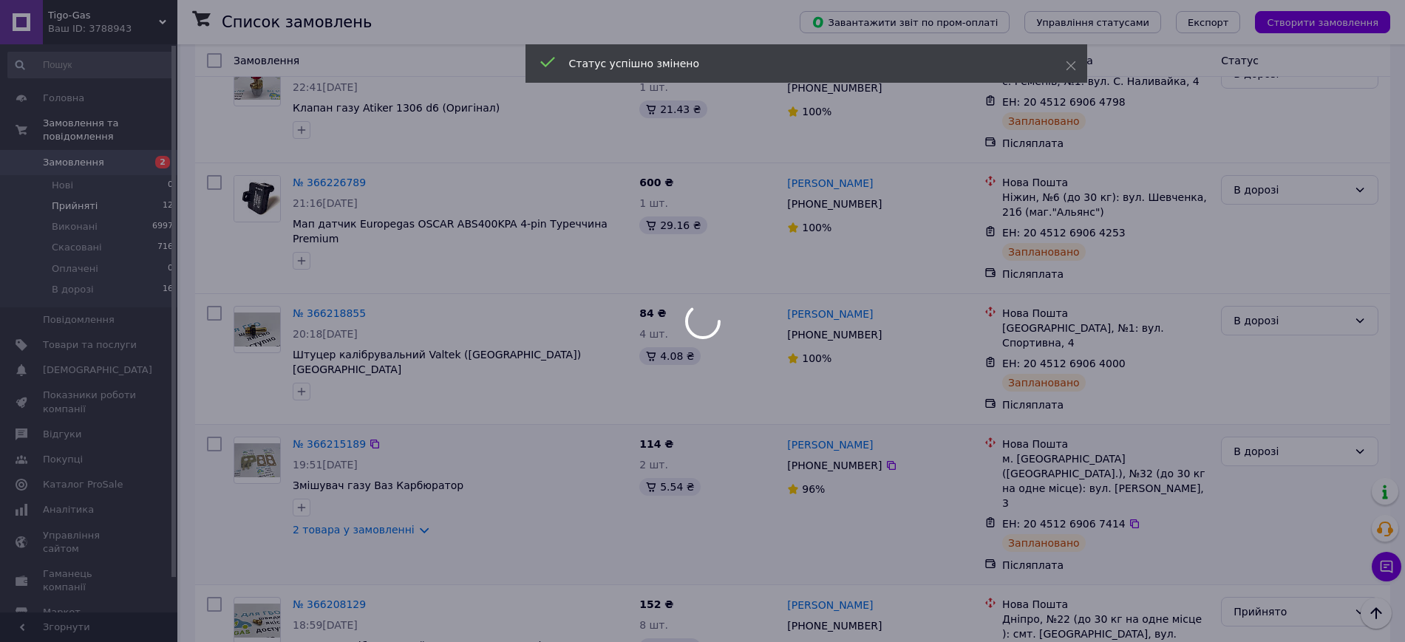
scroll to position [1067, 0]
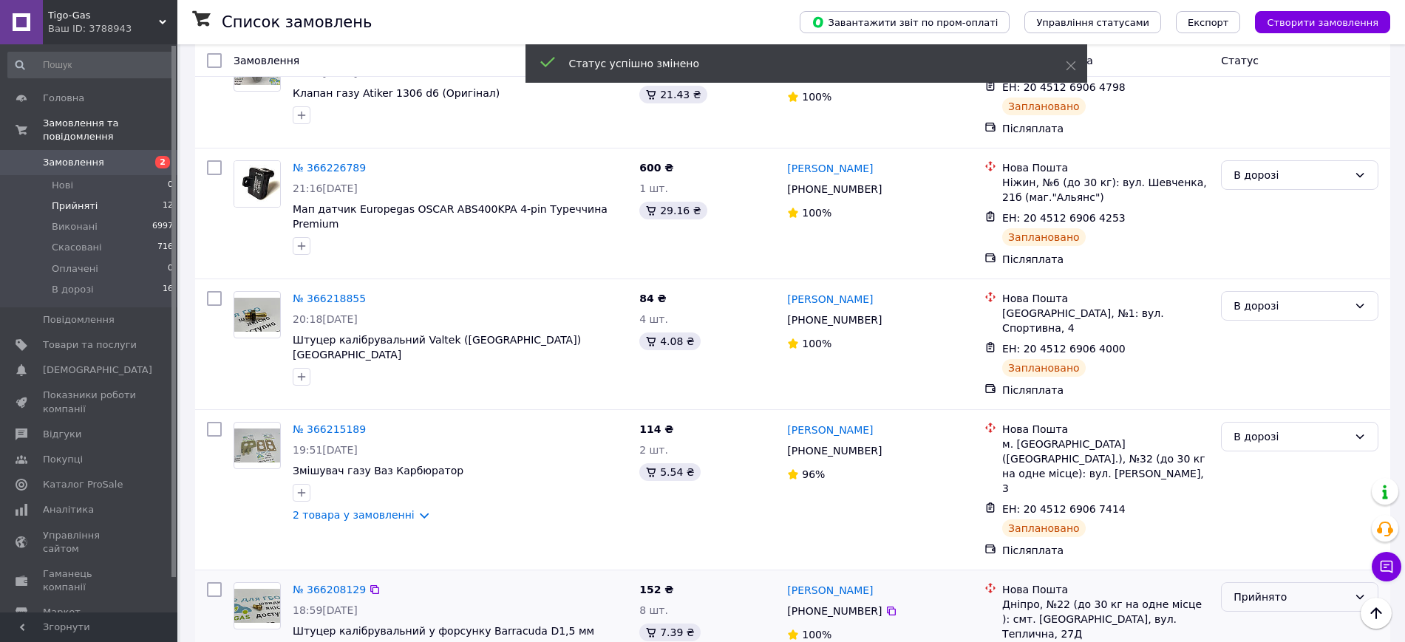
click at [1254, 589] on div "Прийнято" at bounding box center [1290, 597] width 115 height 16
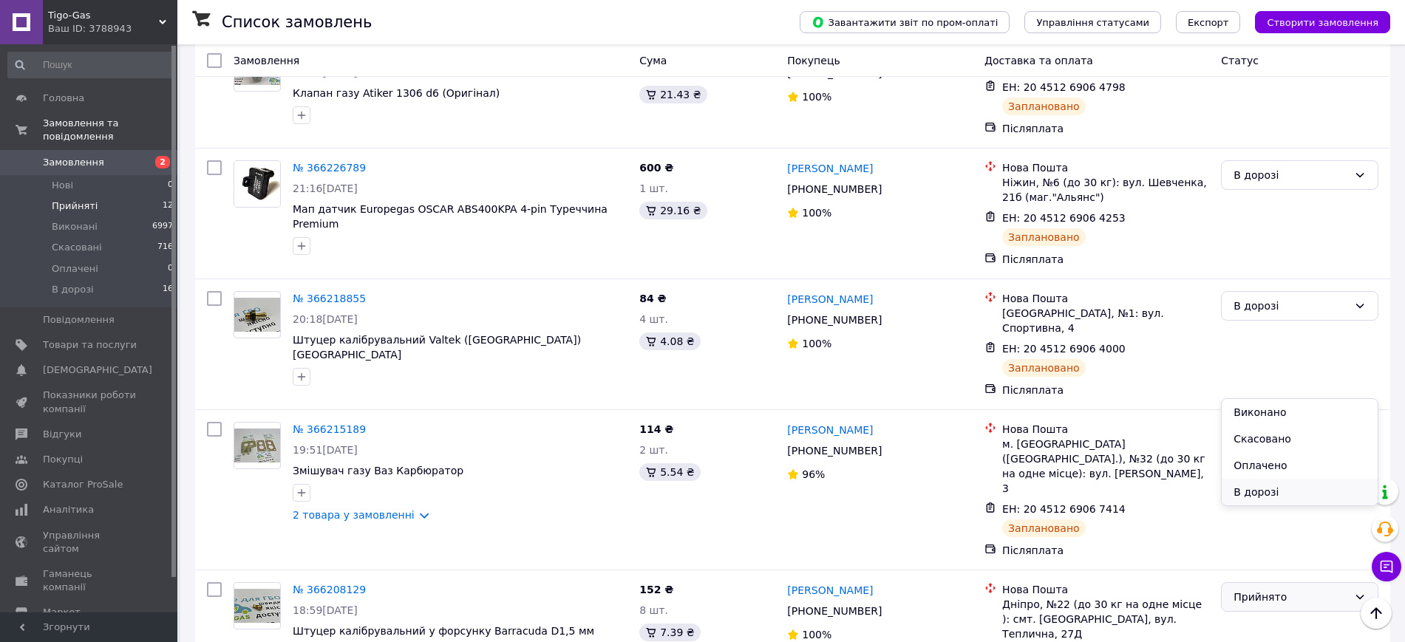
click at [1251, 491] on li "В дорозі" at bounding box center [1299, 492] width 156 height 27
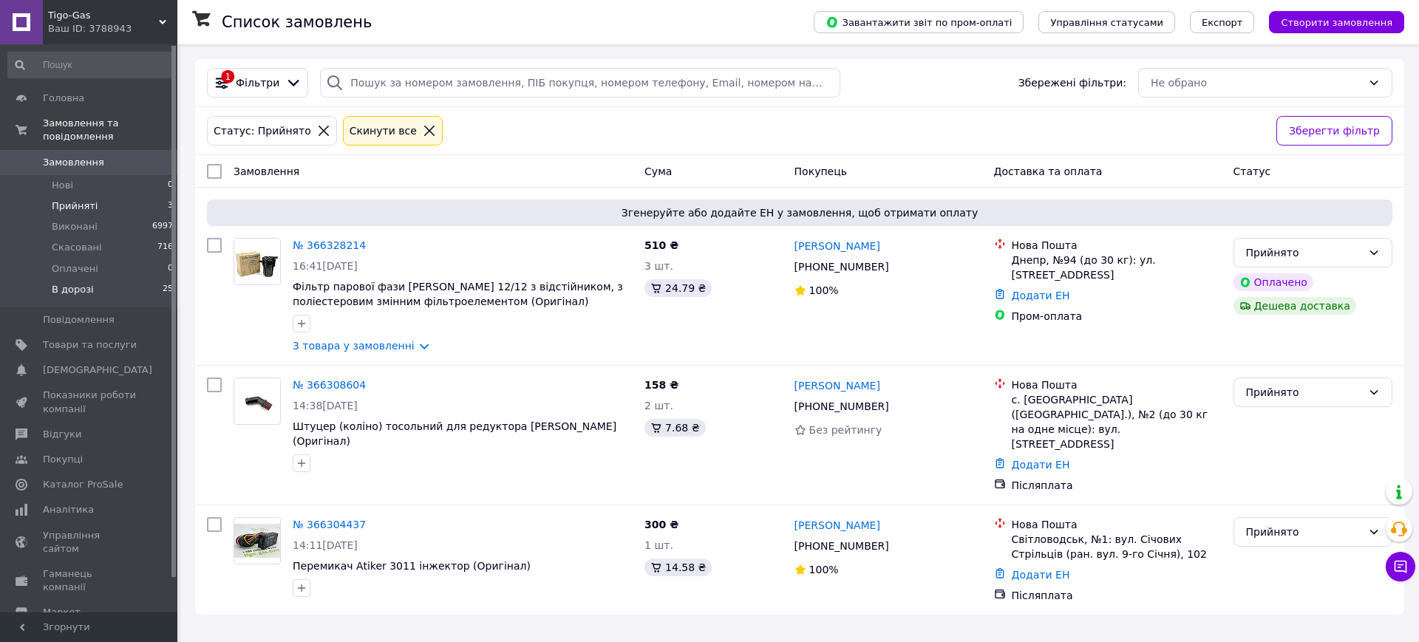
click at [97, 279] on li "В дорозі 25" at bounding box center [91, 293] width 182 height 28
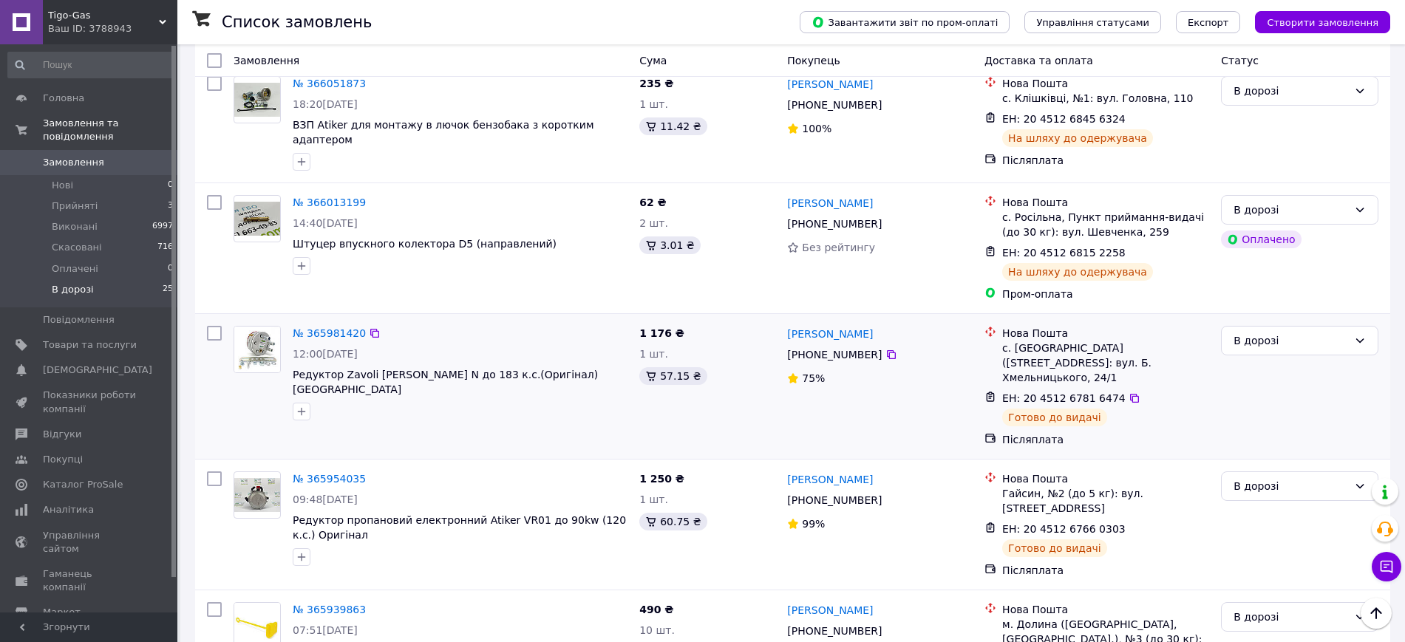
scroll to position [2349, 0]
